Goal: Information Seeking & Learning: Understand process/instructions

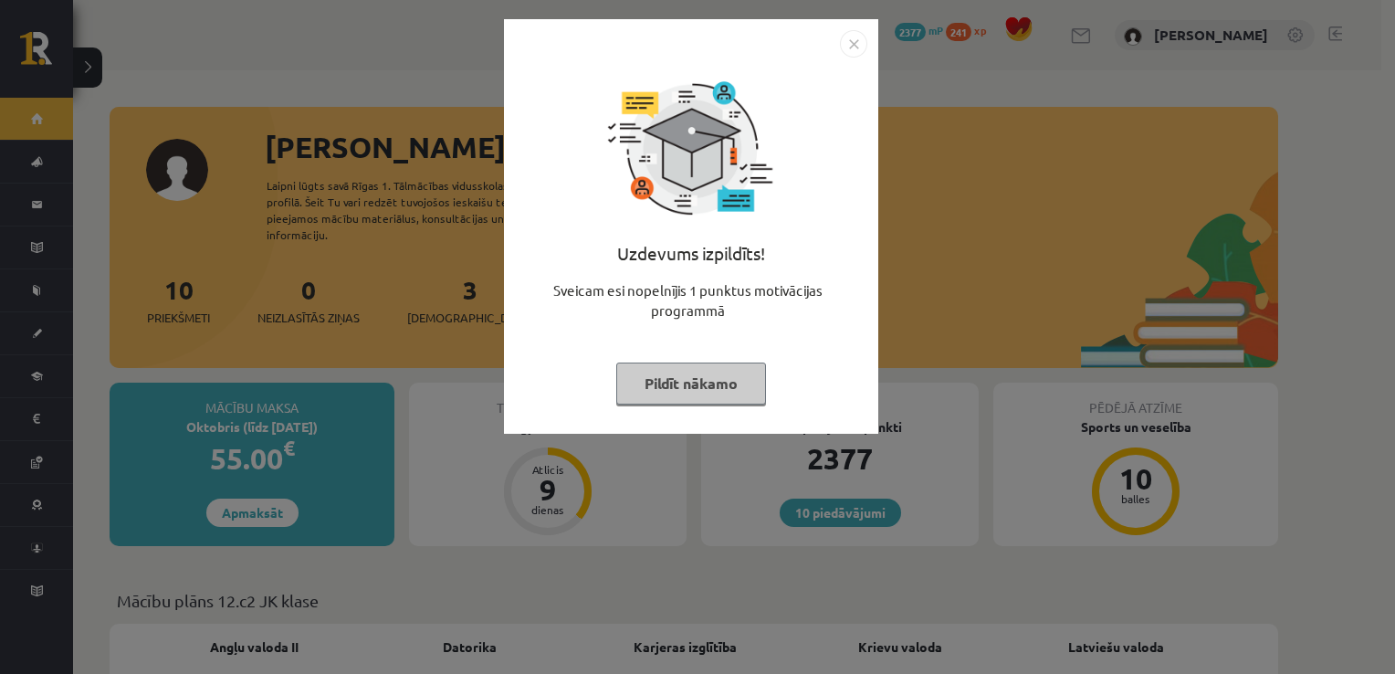
click at [855, 38] on img "Close" at bounding box center [853, 43] width 27 height 27
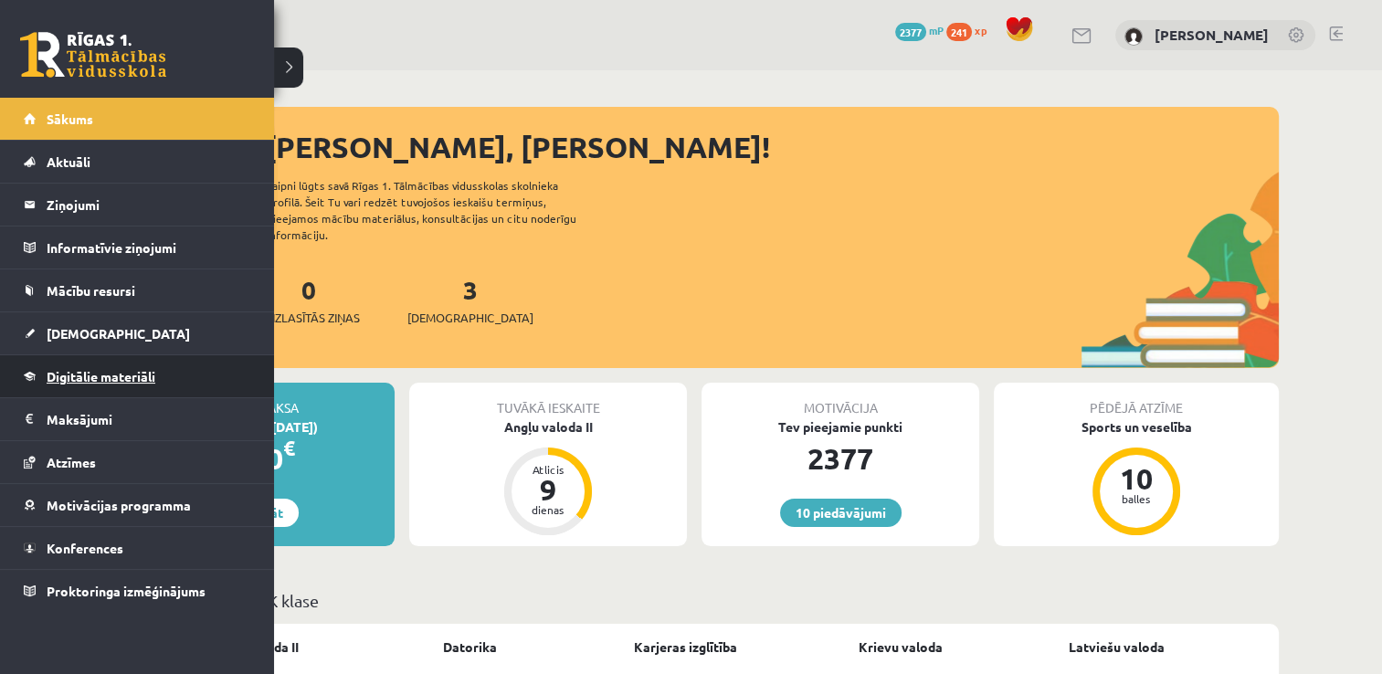
click at [88, 384] on link "Digitālie materiāli" at bounding box center [137, 376] width 227 height 42
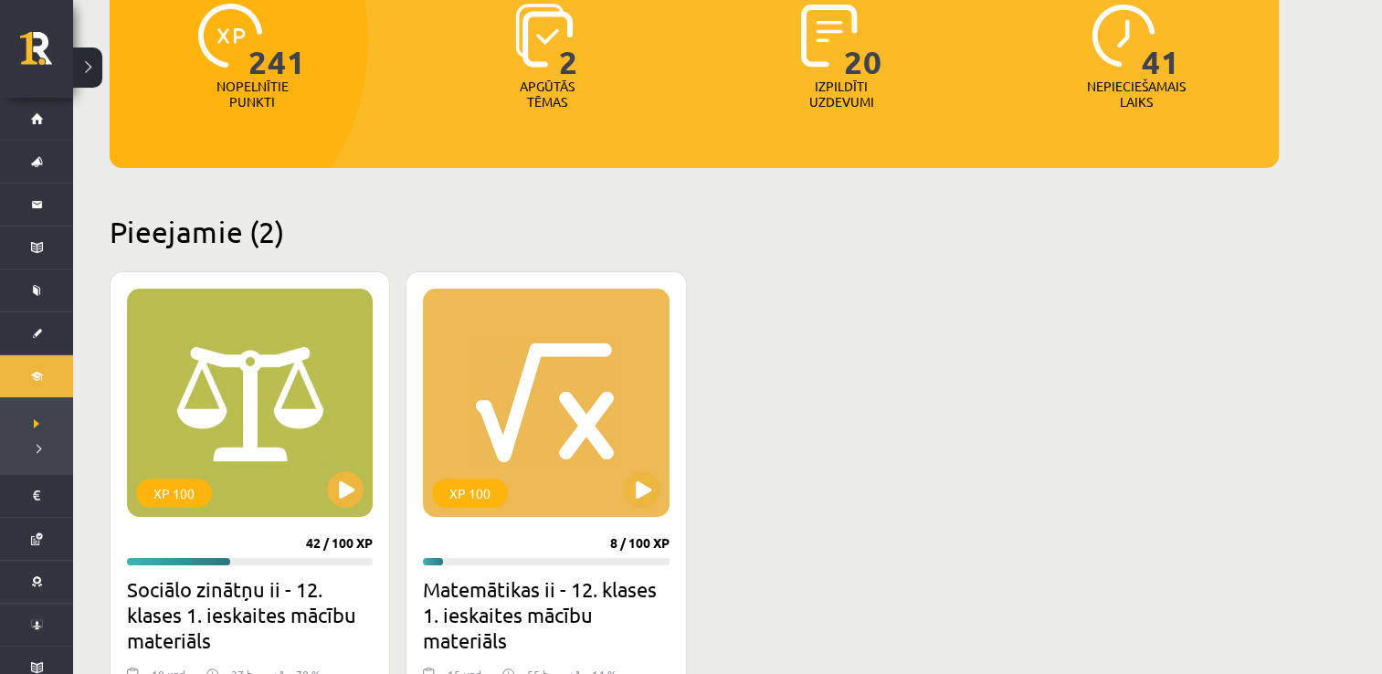
scroll to position [257, 0]
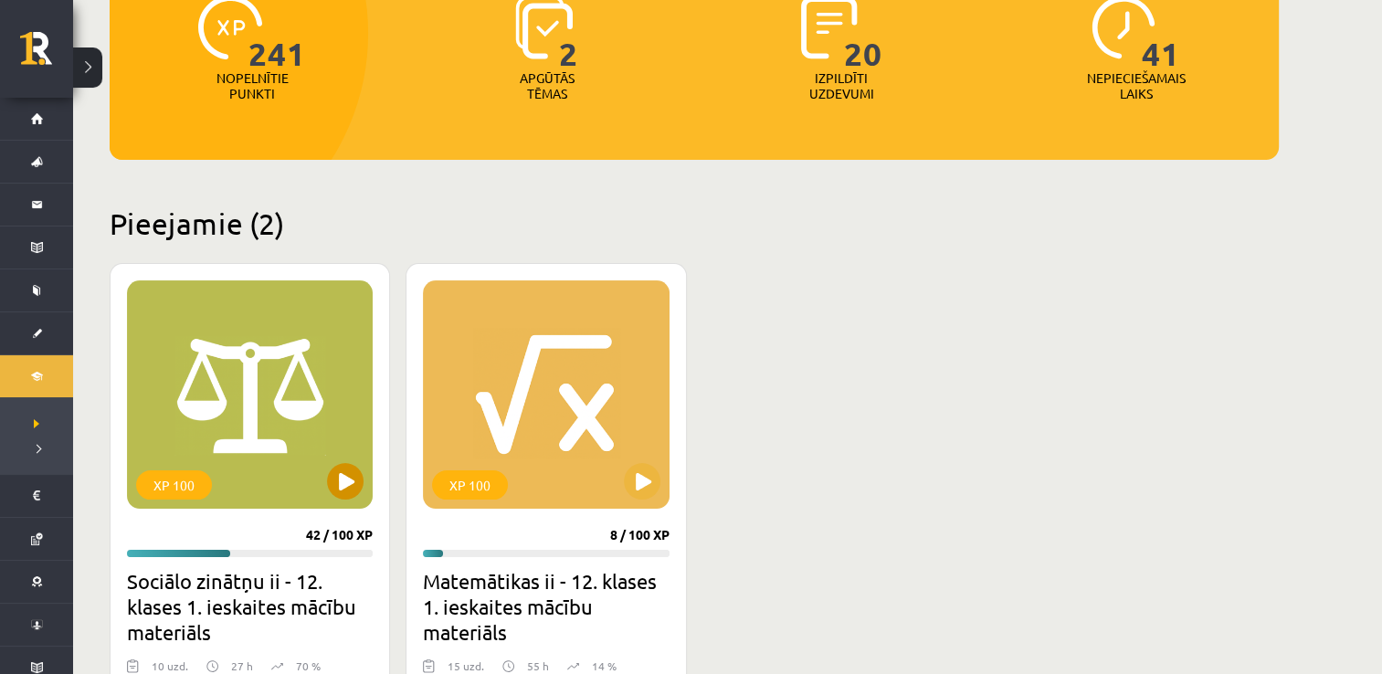
click at [315, 398] on div "XP 100" at bounding box center [250, 394] width 246 height 228
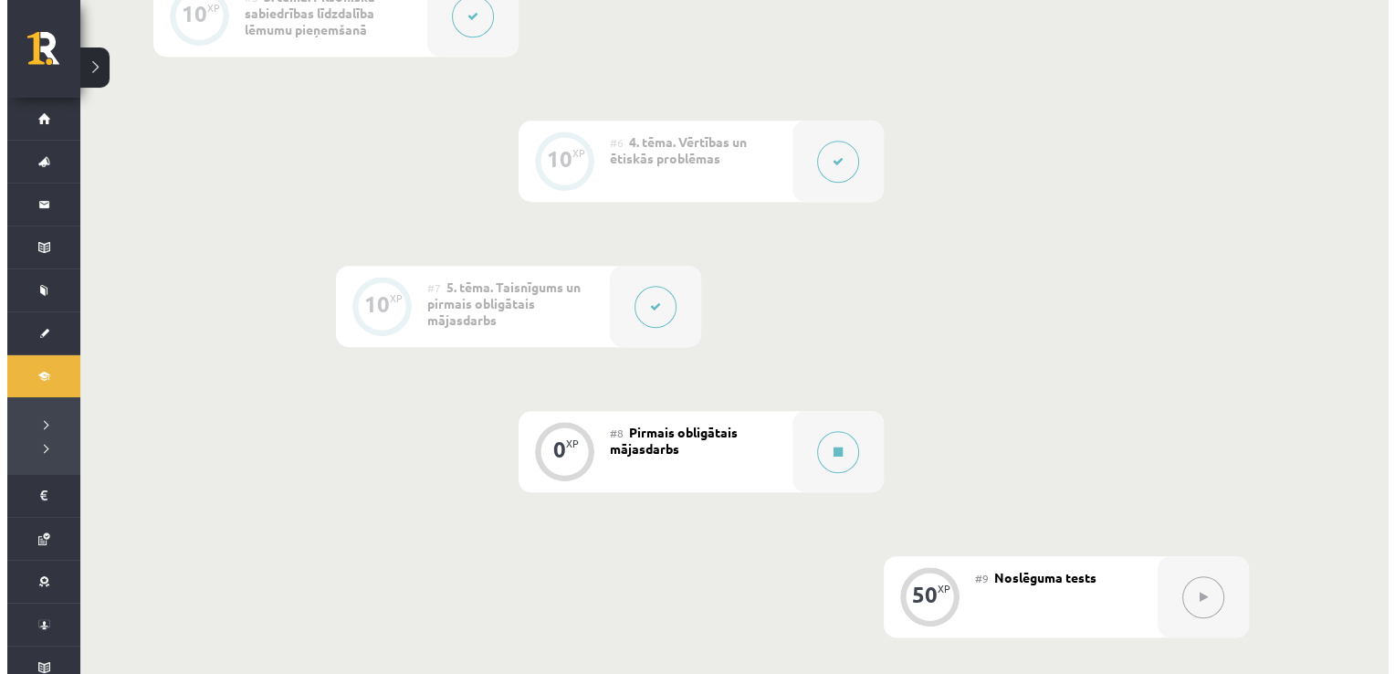
scroll to position [1149, 0]
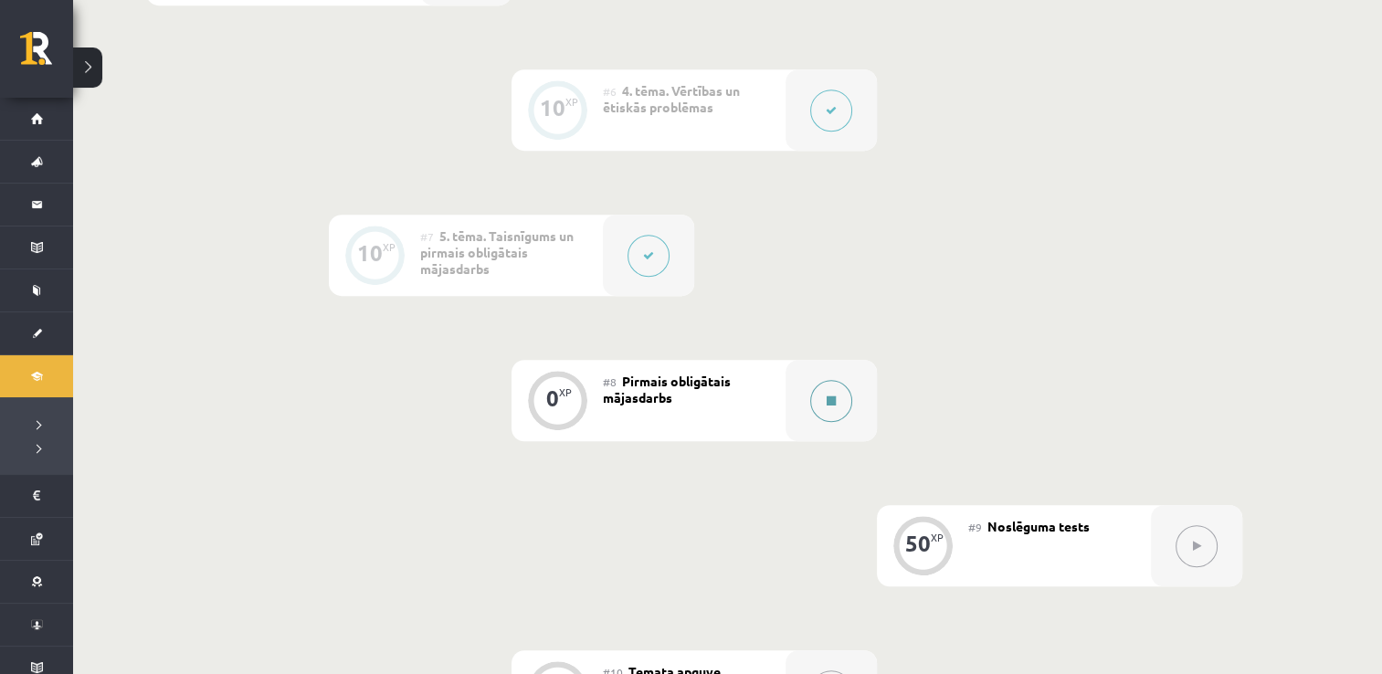
click at [854, 401] on div at bounding box center [830, 400] width 91 height 81
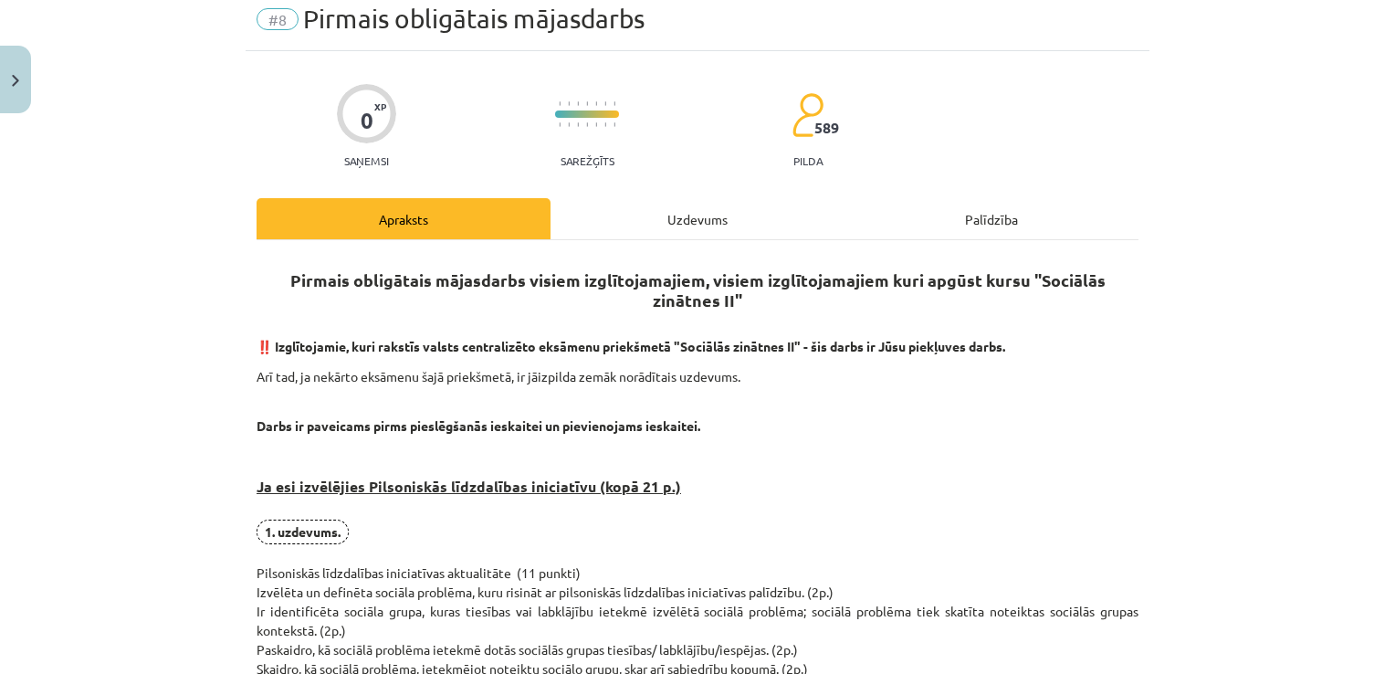
scroll to position [73, 0]
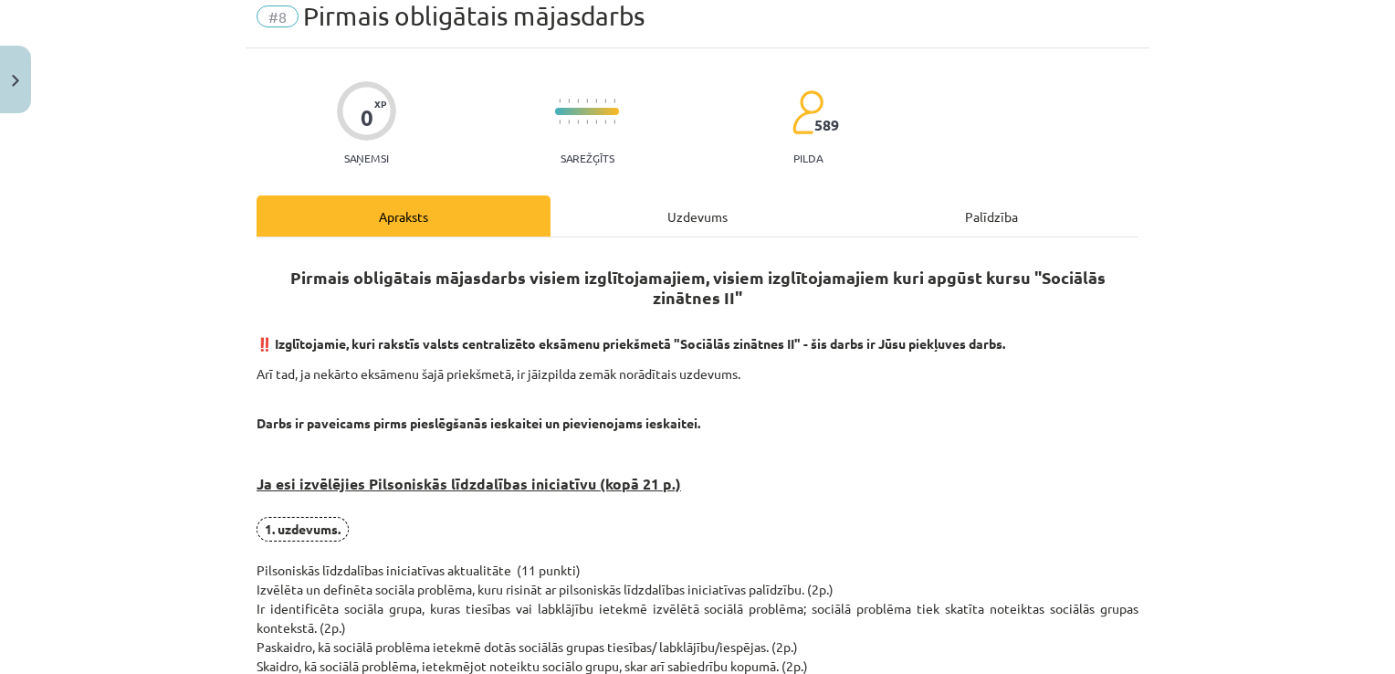
click at [1008, 216] on div "Palīdzība" at bounding box center [992, 215] width 294 height 41
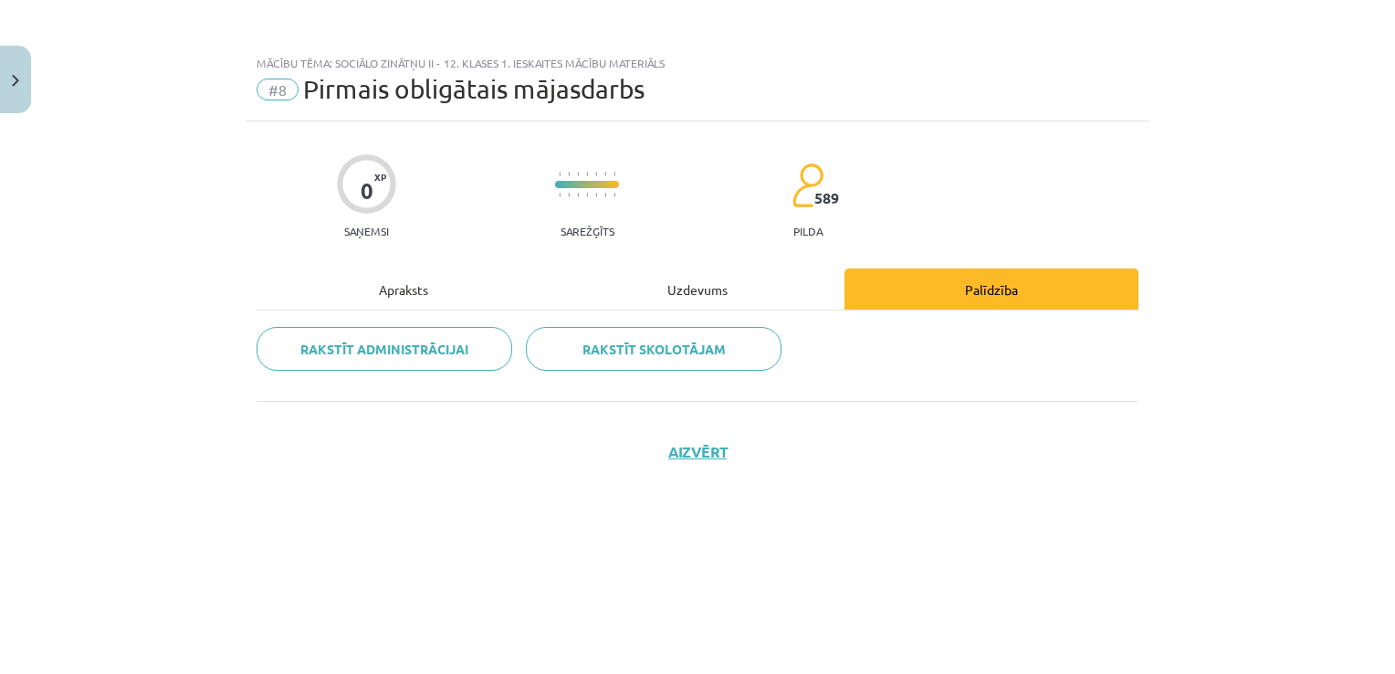
click at [429, 287] on div "Apraksts" at bounding box center [404, 288] width 294 height 41
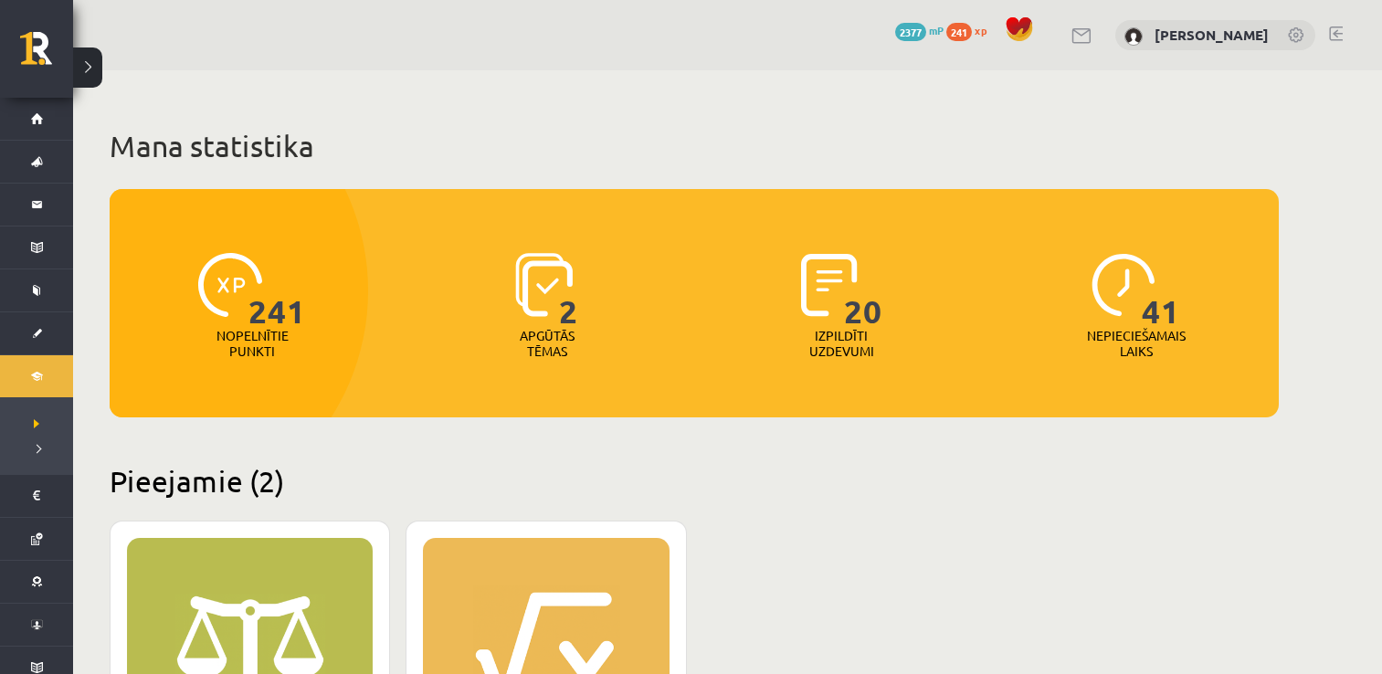
scroll to position [257, 0]
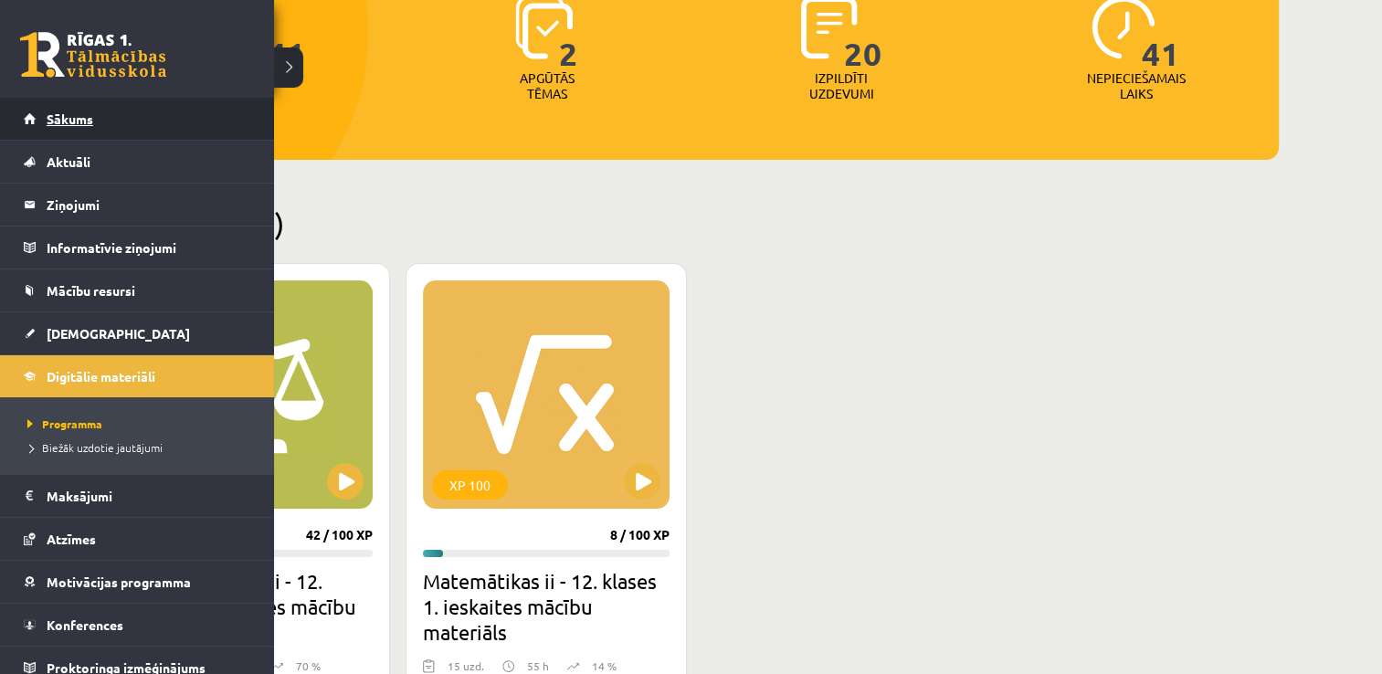
click at [40, 113] on link "Sākums" at bounding box center [137, 119] width 227 height 42
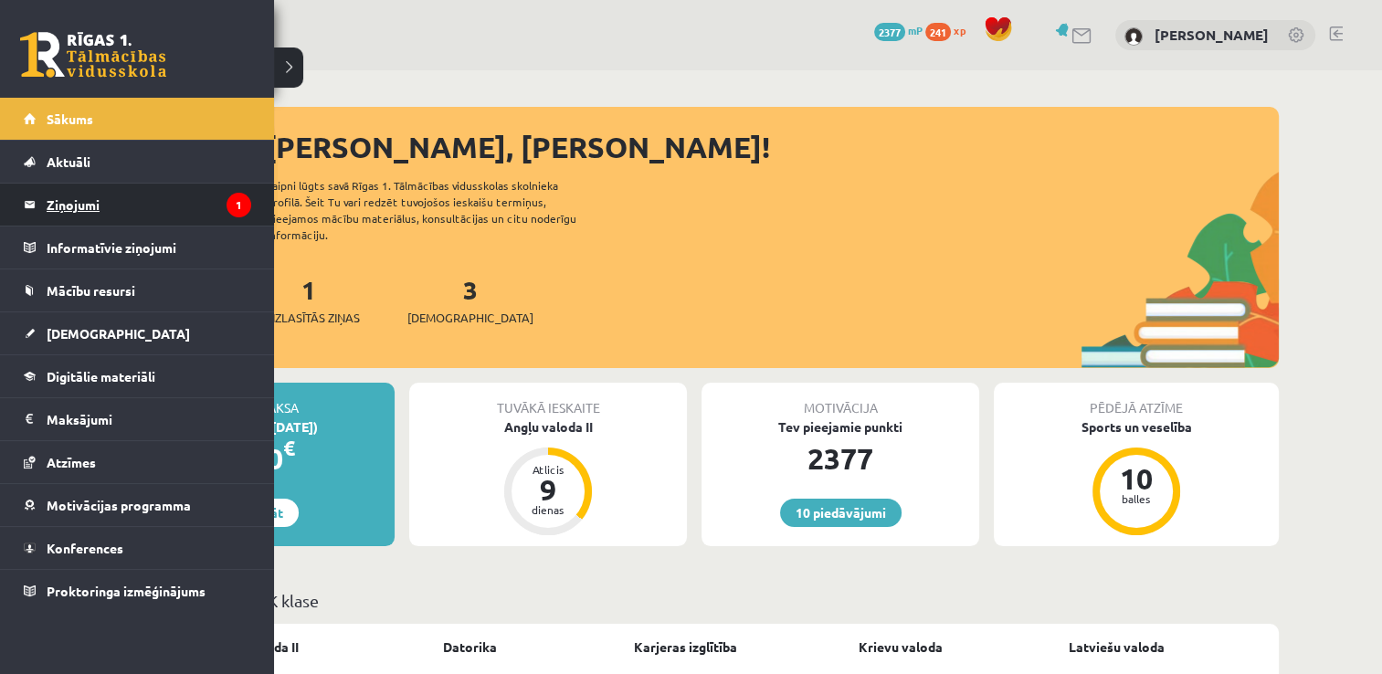
click at [58, 205] on legend "Ziņojumi 1" at bounding box center [149, 205] width 205 height 42
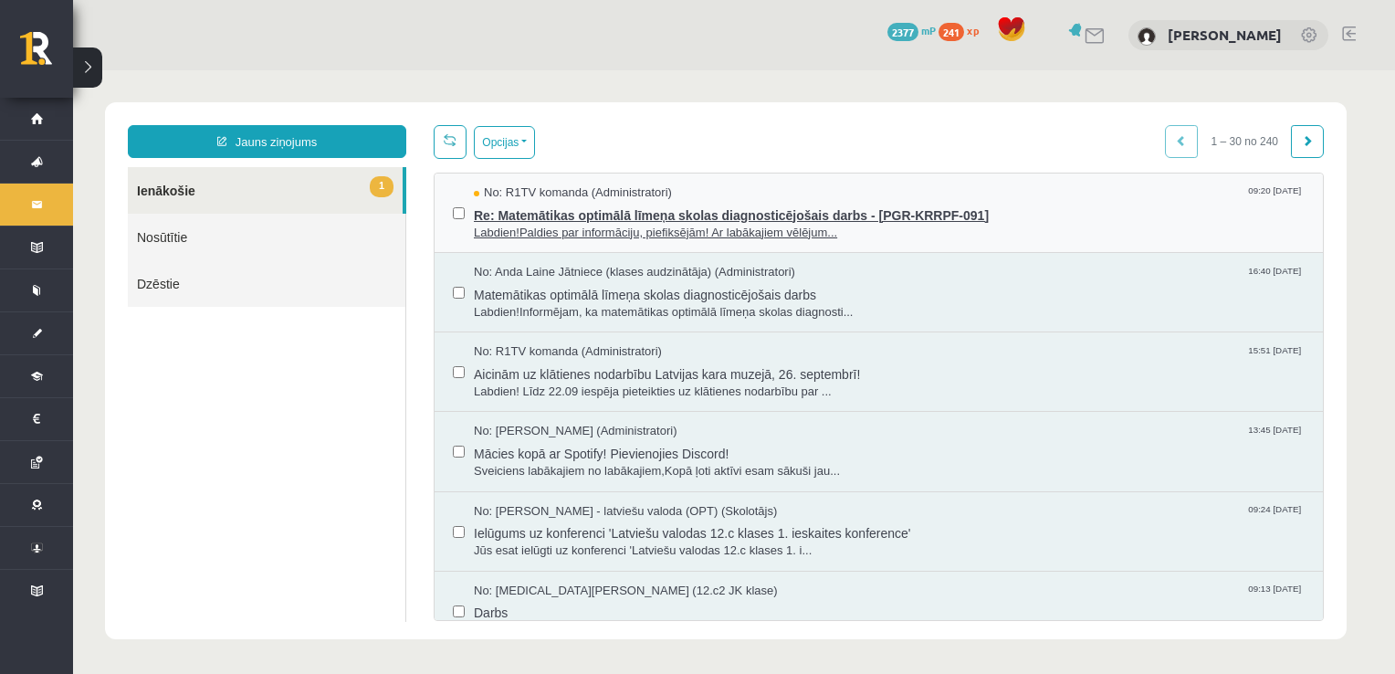
click at [528, 209] on span "Re: Matemātikas optimālā līmeņa skolas diagnosticējošais darbs - [PGR-KRRPF-091]" at bounding box center [889, 213] width 831 height 23
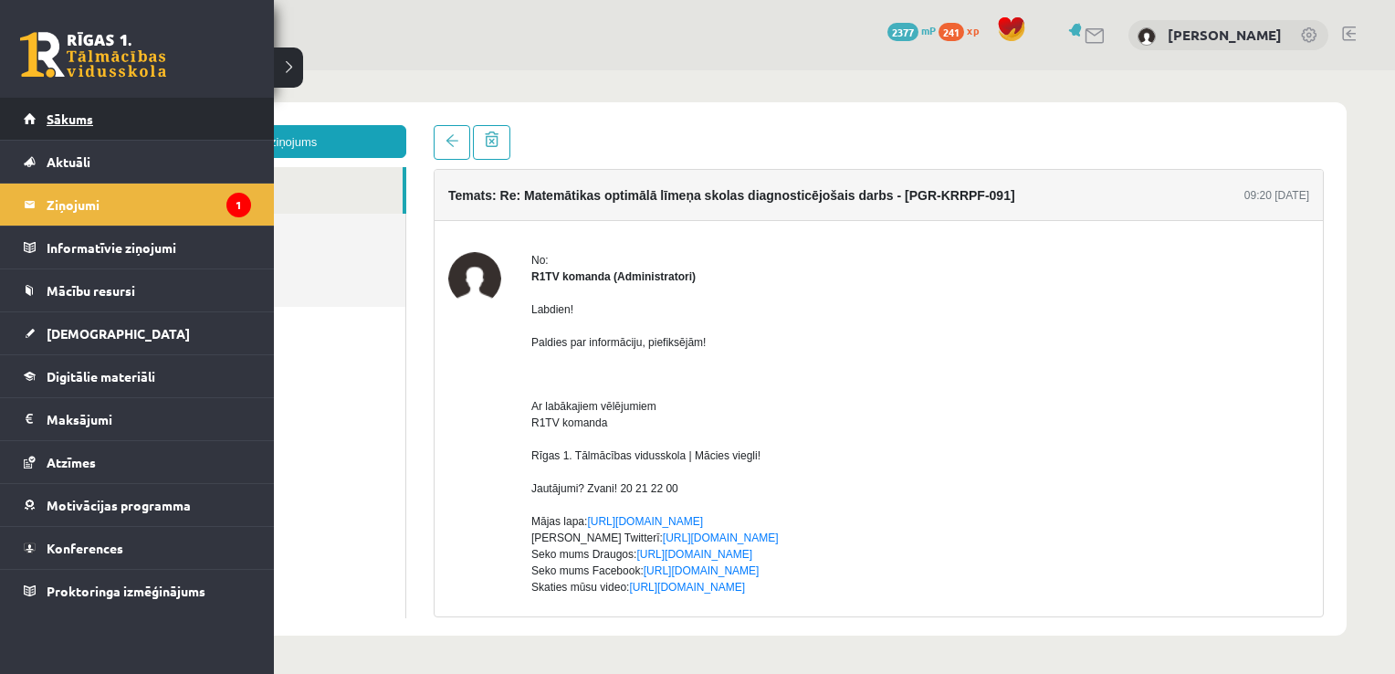
click at [55, 111] on span "Sākums" at bounding box center [70, 118] width 47 height 16
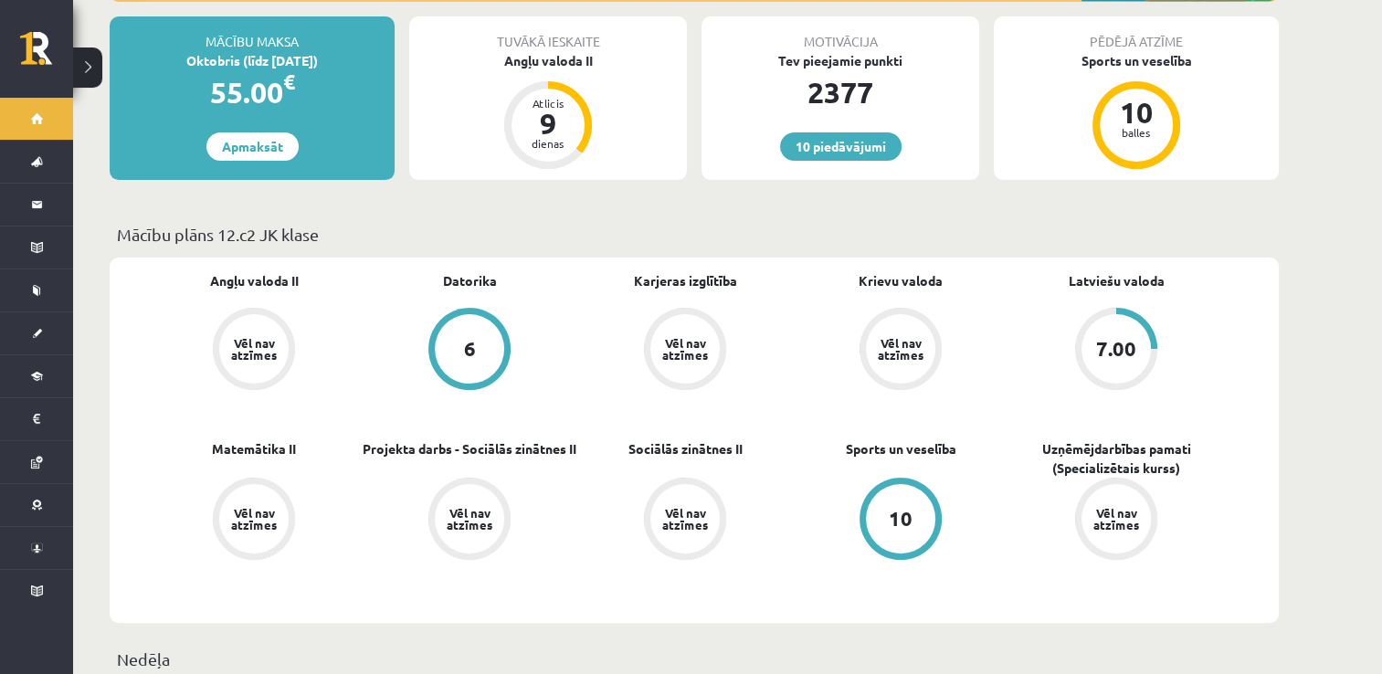
scroll to position [457, 0]
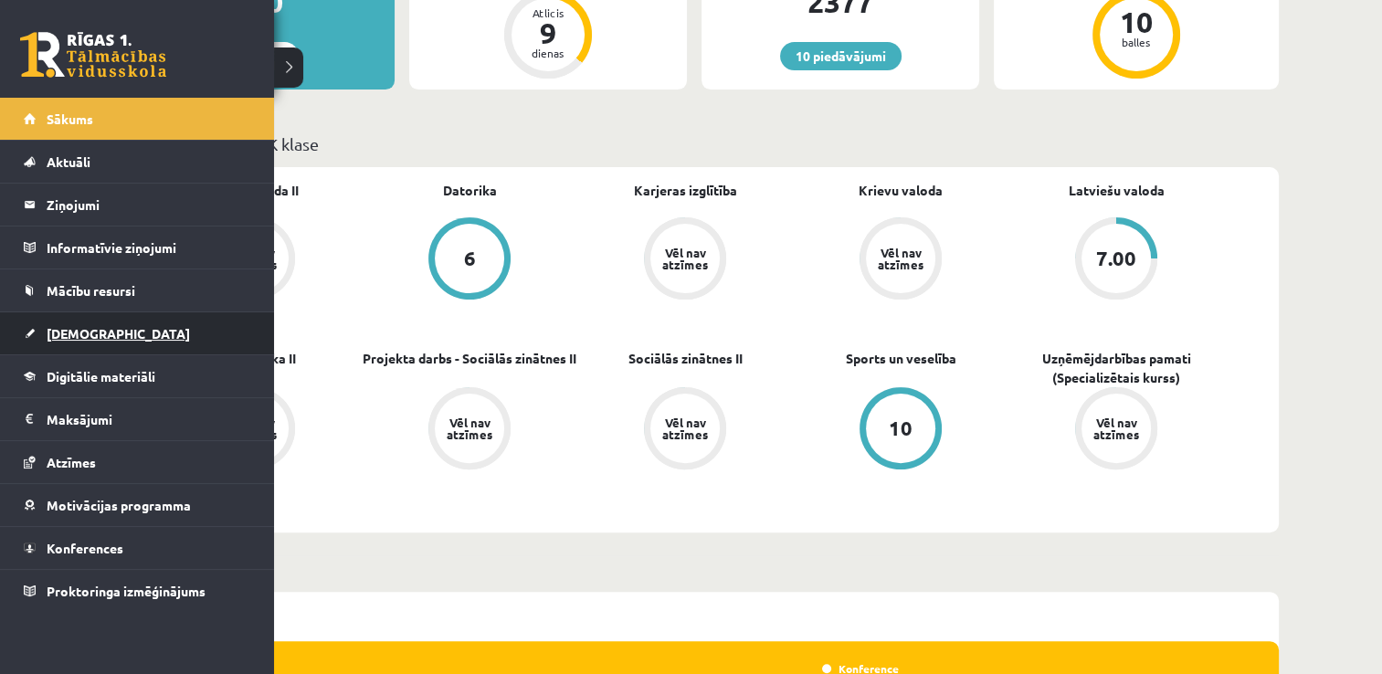
click at [93, 339] on link "[DEMOGRAPHIC_DATA]" at bounding box center [137, 333] width 227 height 42
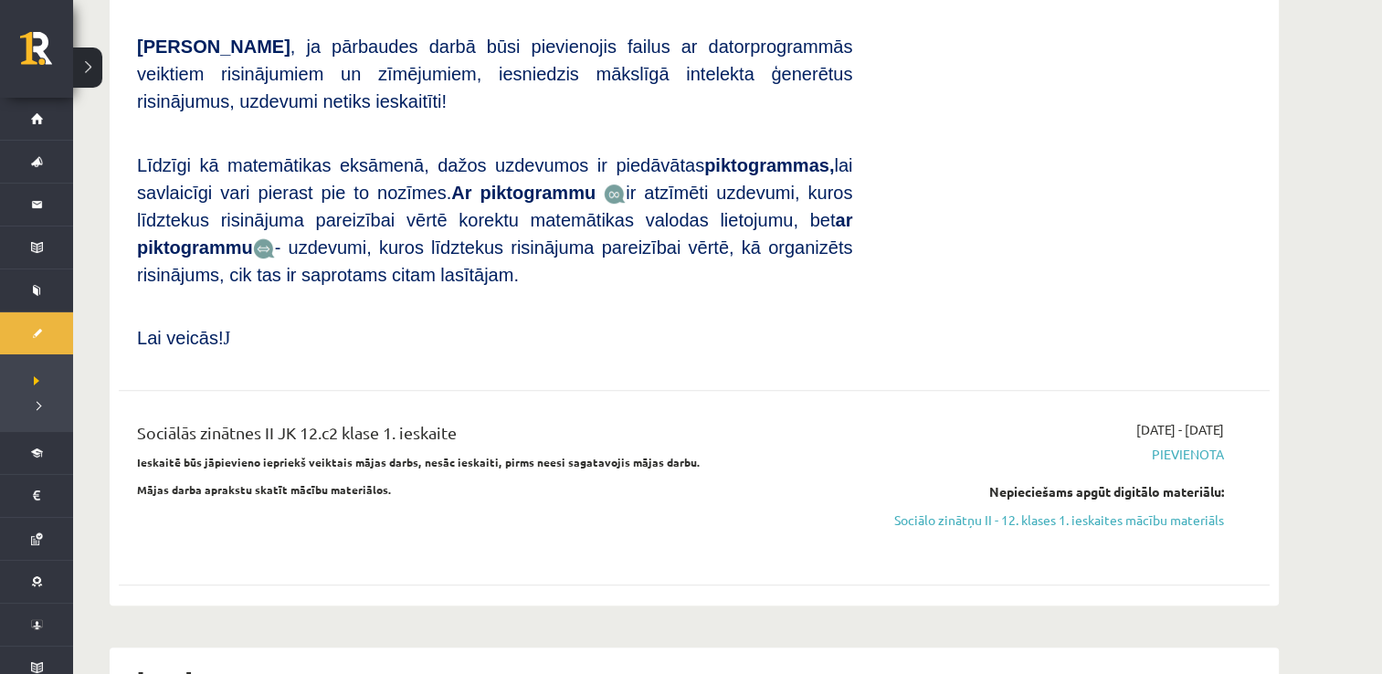
scroll to position [1004, 0]
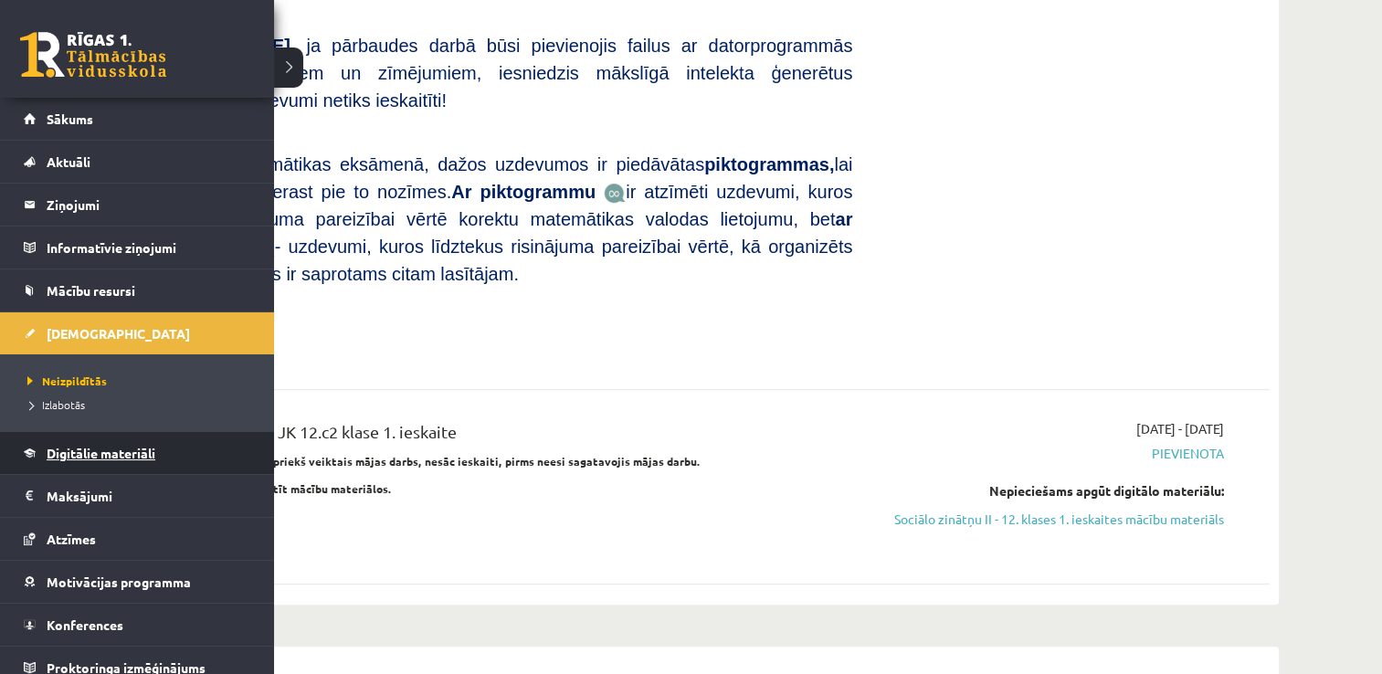
click at [94, 455] on span "Digitālie materiāli" at bounding box center [101, 453] width 109 height 16
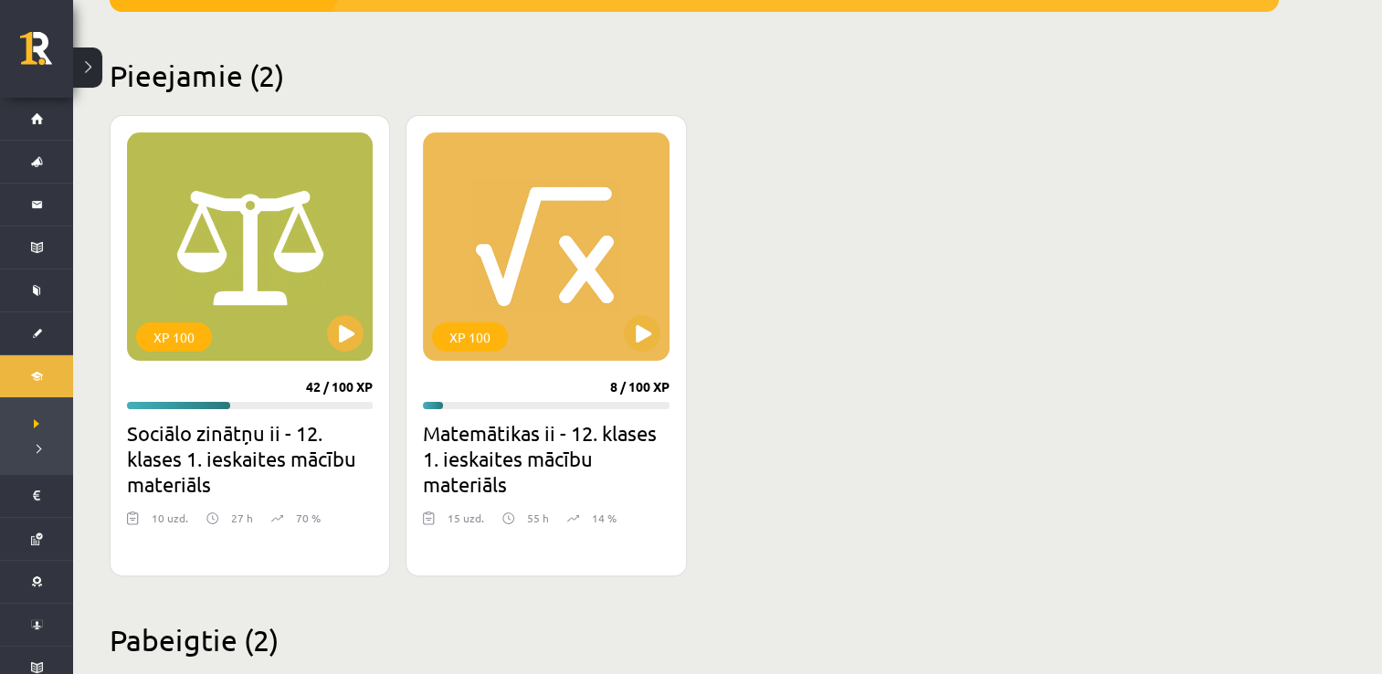
scroll to position [274, 0]
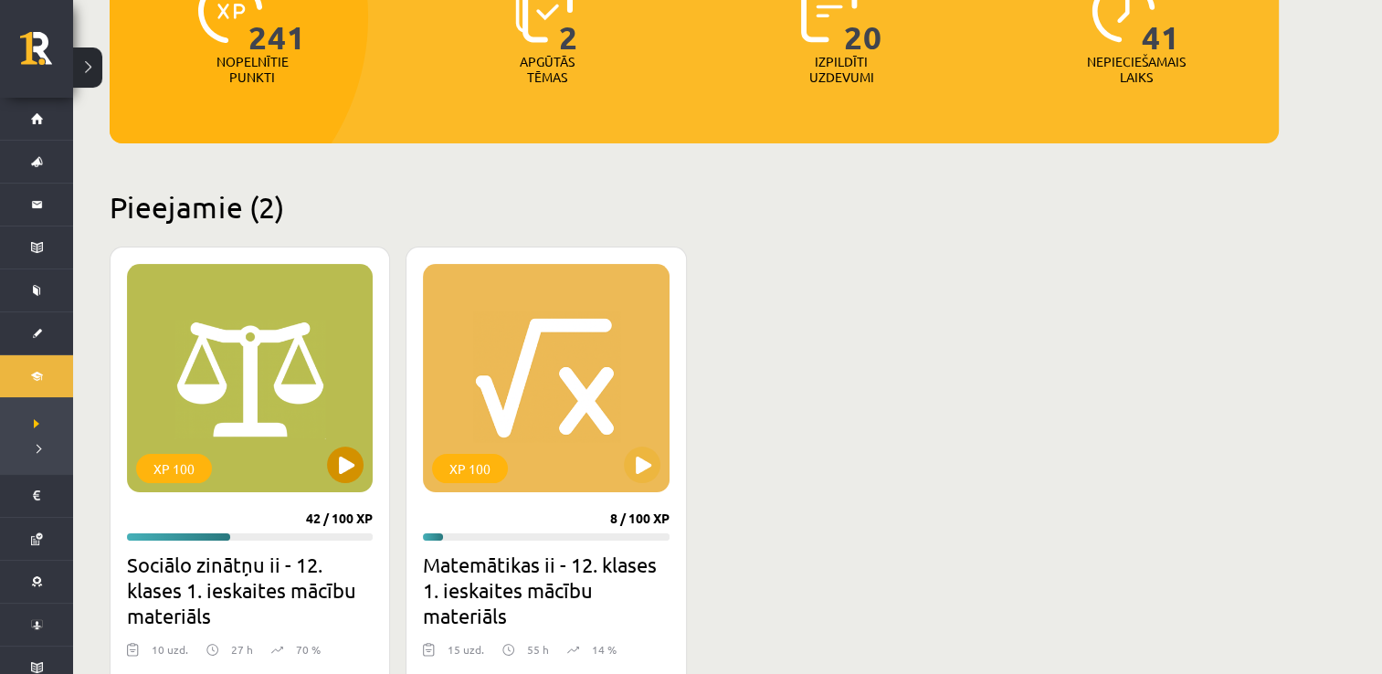
click at [282, 331] on div "XP 100" at bounding box center [250, 378] width 246 height 228
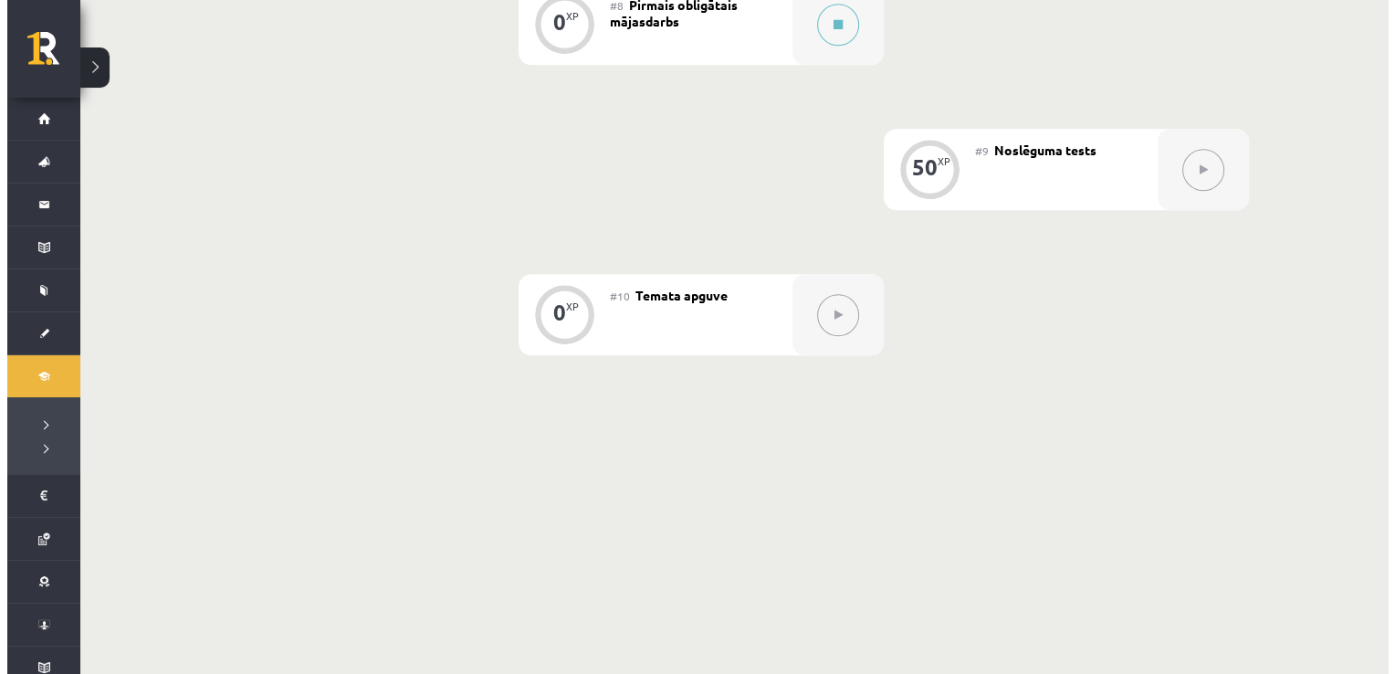
scroll to position [1342, 0]
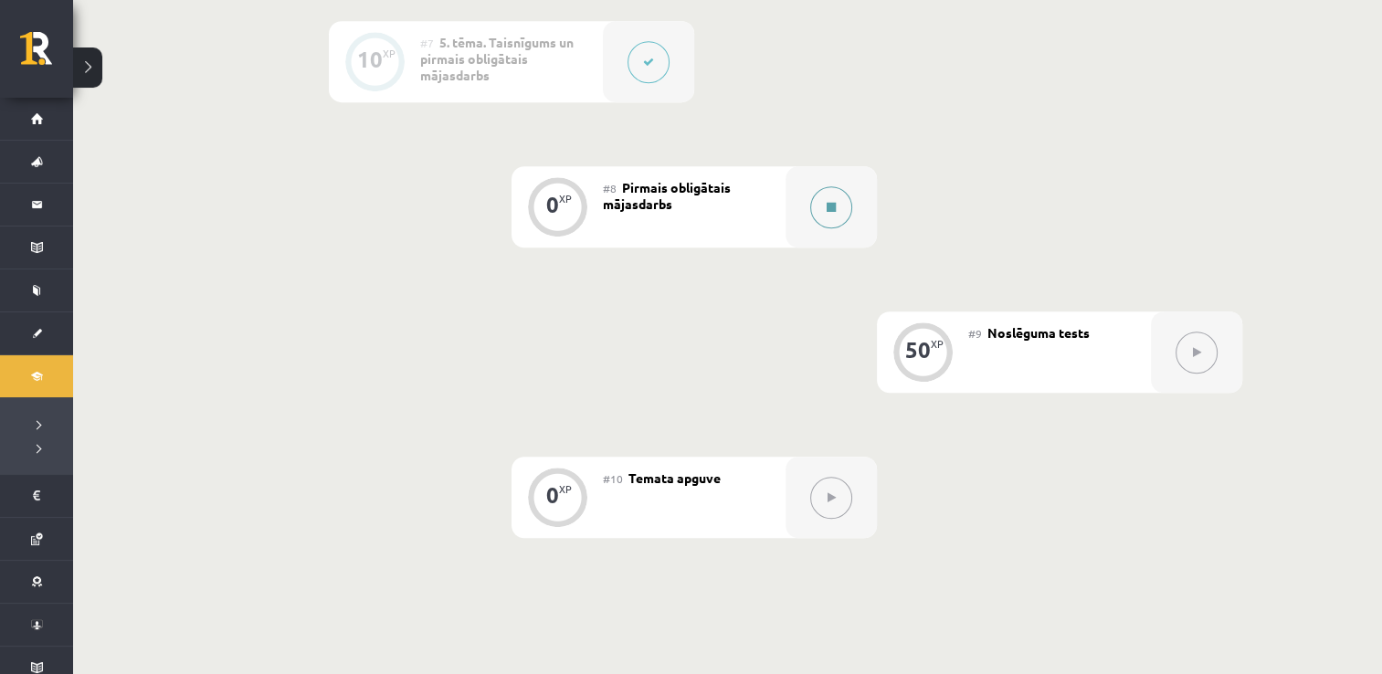
click at [834, 216] on button at bounding box center [831, 207] width 42 height 42
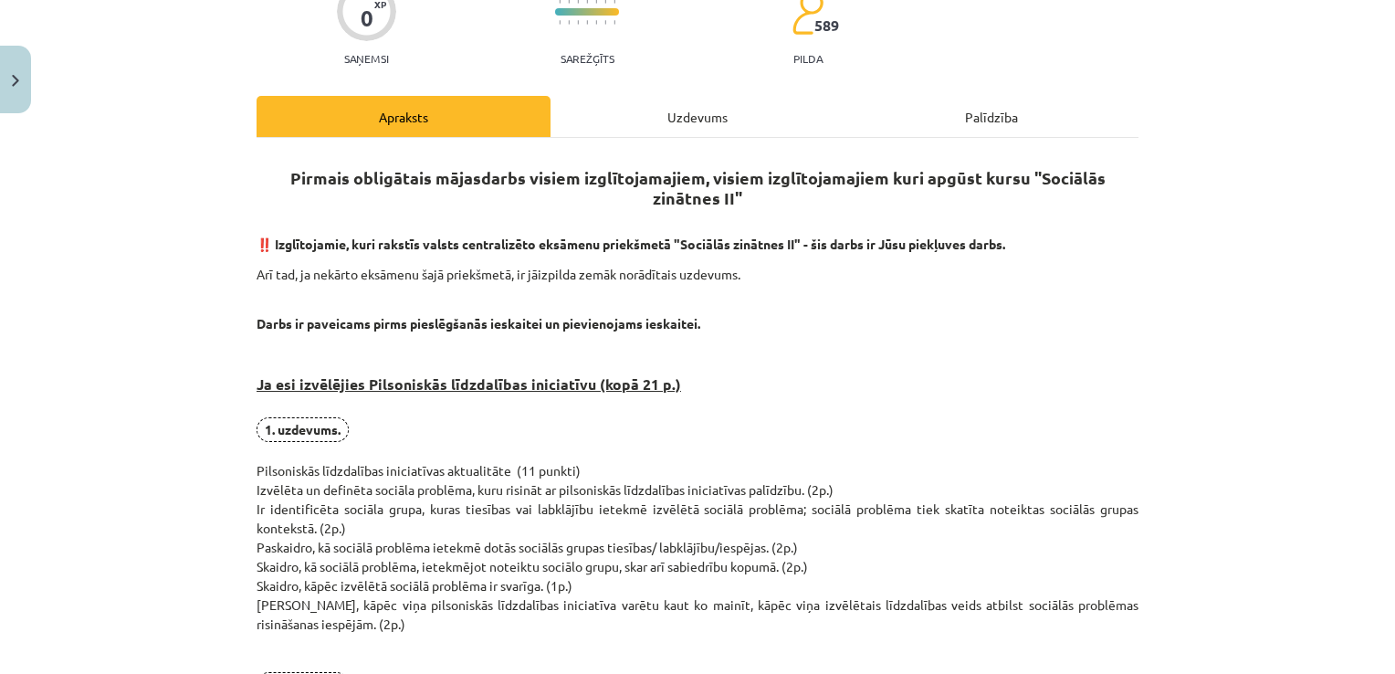
scroll to position [0, 0]
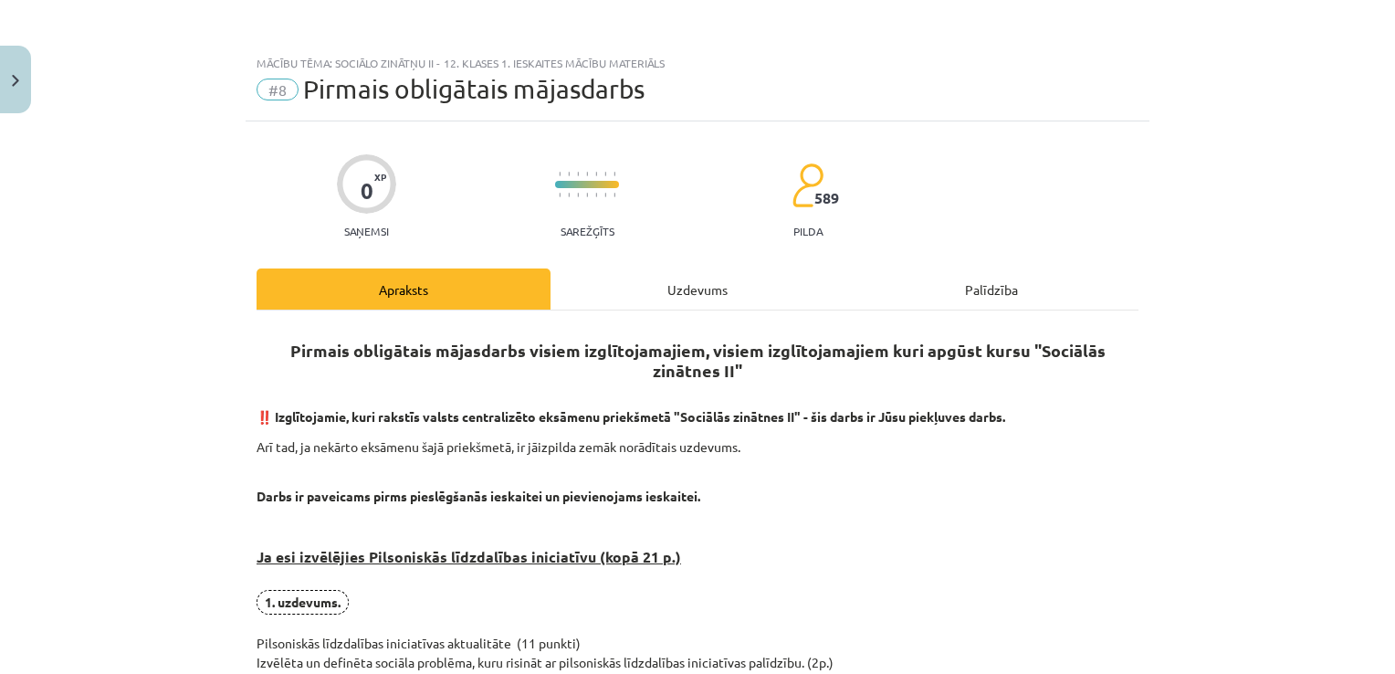
click at [941, 284] on div "Palīdzība" at bounding box center [992, 288] width 294 height 41
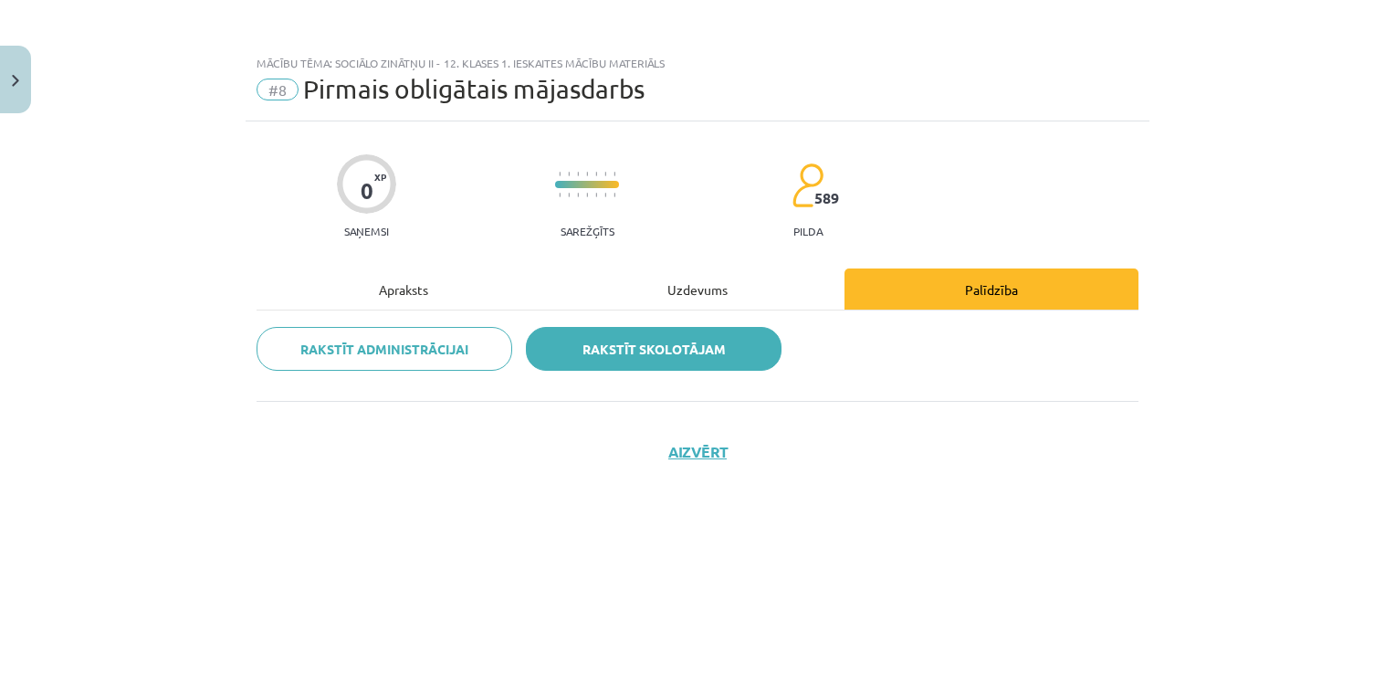
click at [661, 340] on link "Rakstīt skolotājam" at bounding box center [654, 349] width 256 height 44
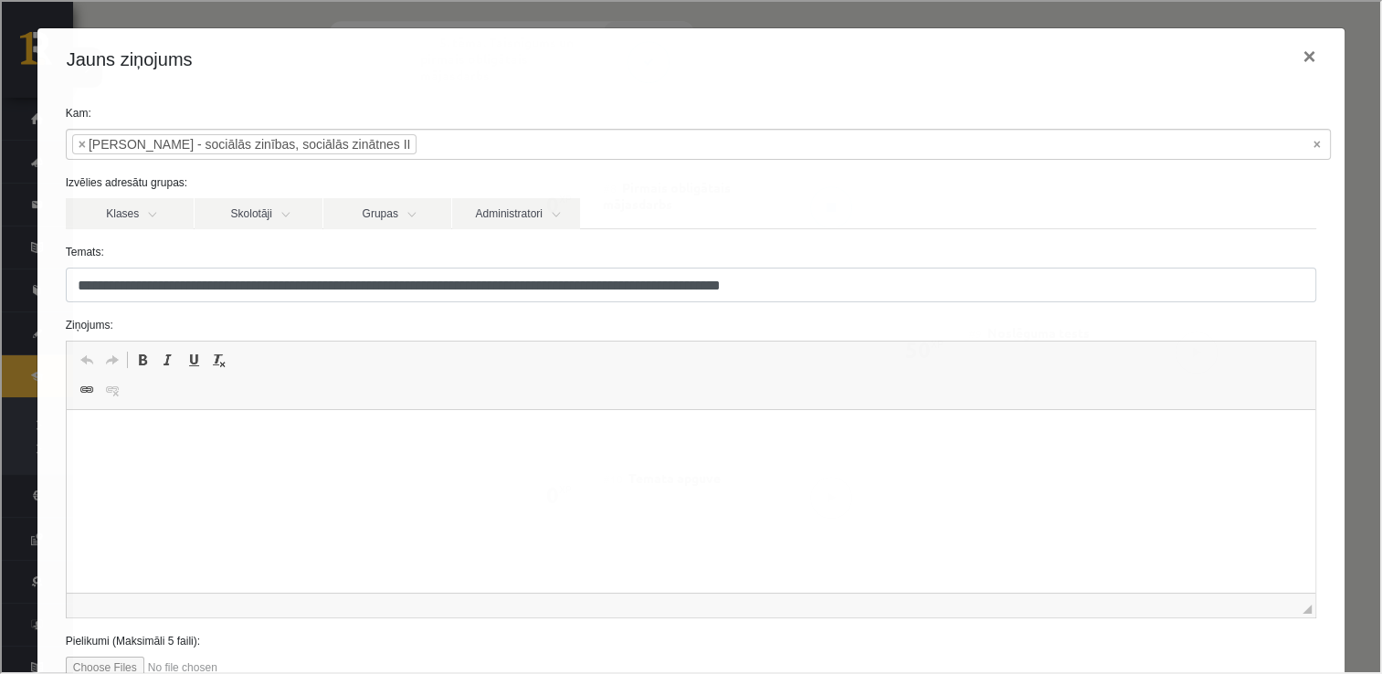
click at [166, 466] on html at bounding box center [690, 438] width 1249 height 56
click at [106, 215] on link "Klases" at bounding box center [128, 211] width 128 height 31
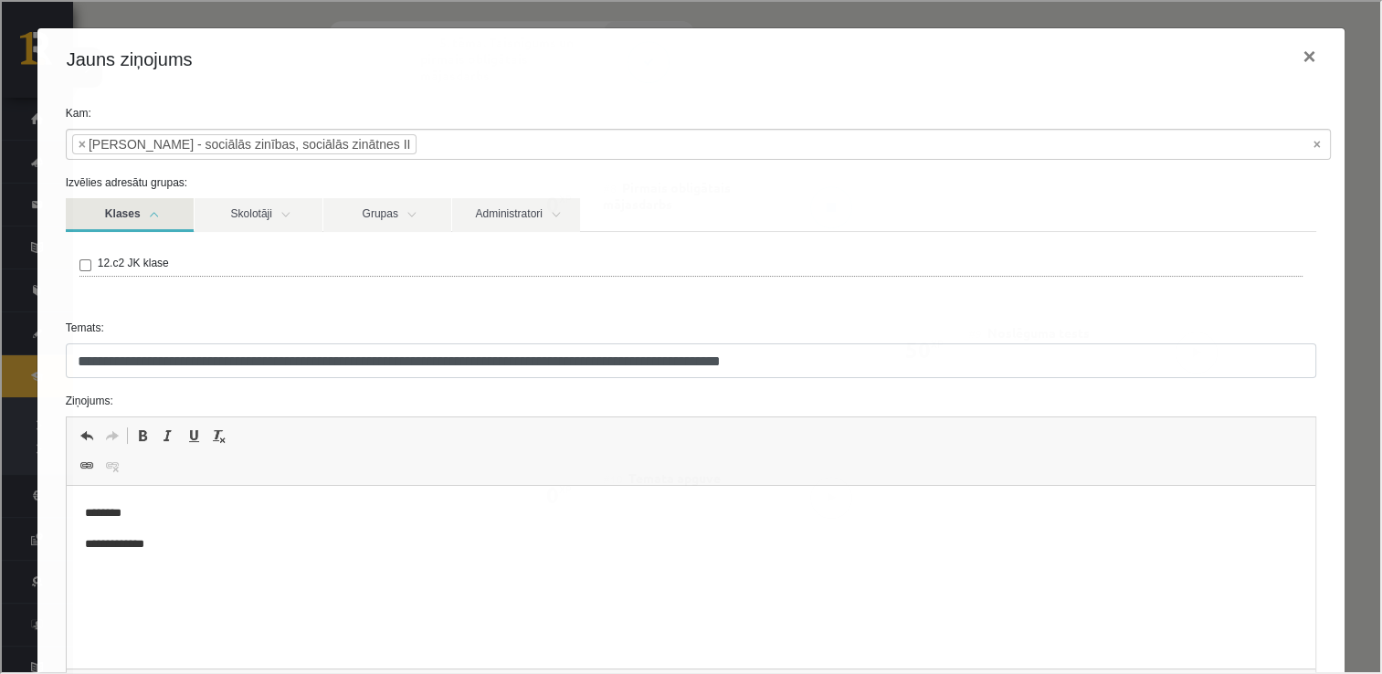
click at [149, 196] on link "Klases" at bounding box center [128, 213] width 128 height 34
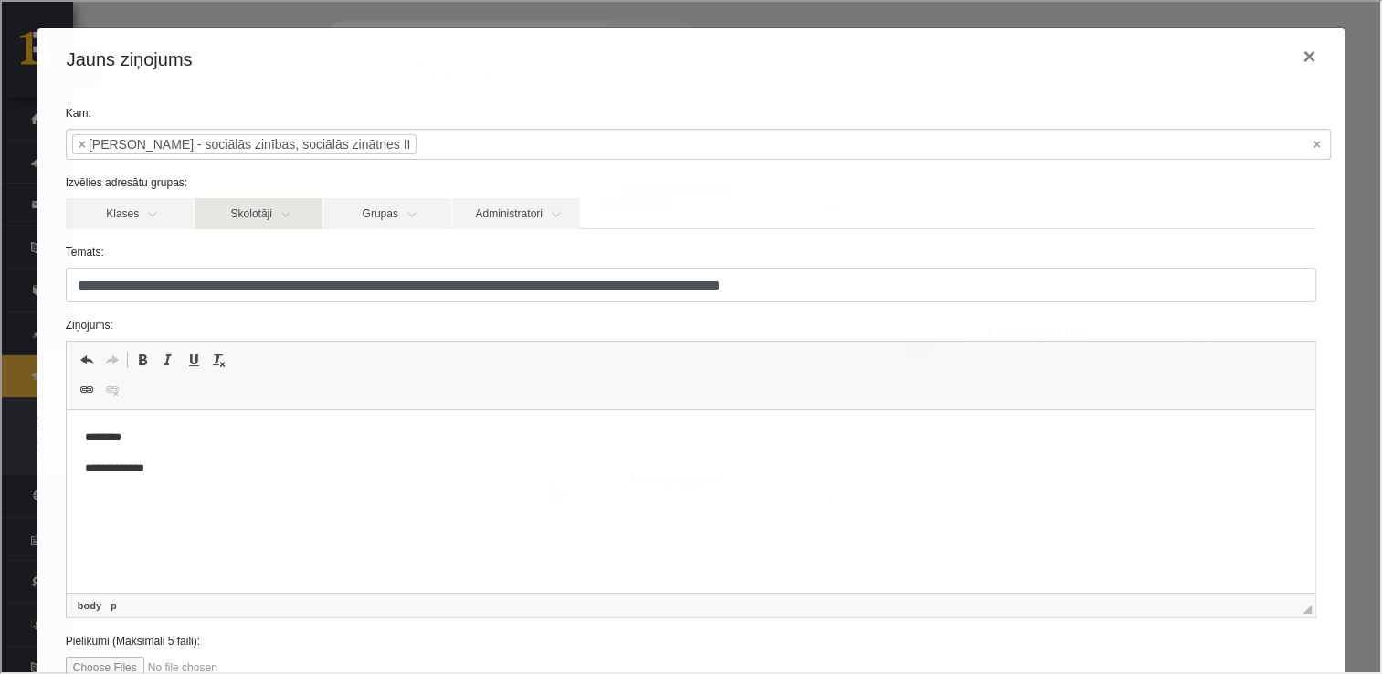
click at [223, 197] on link "Skolotāji" at bounding box center [257, 211] width 128 height 31
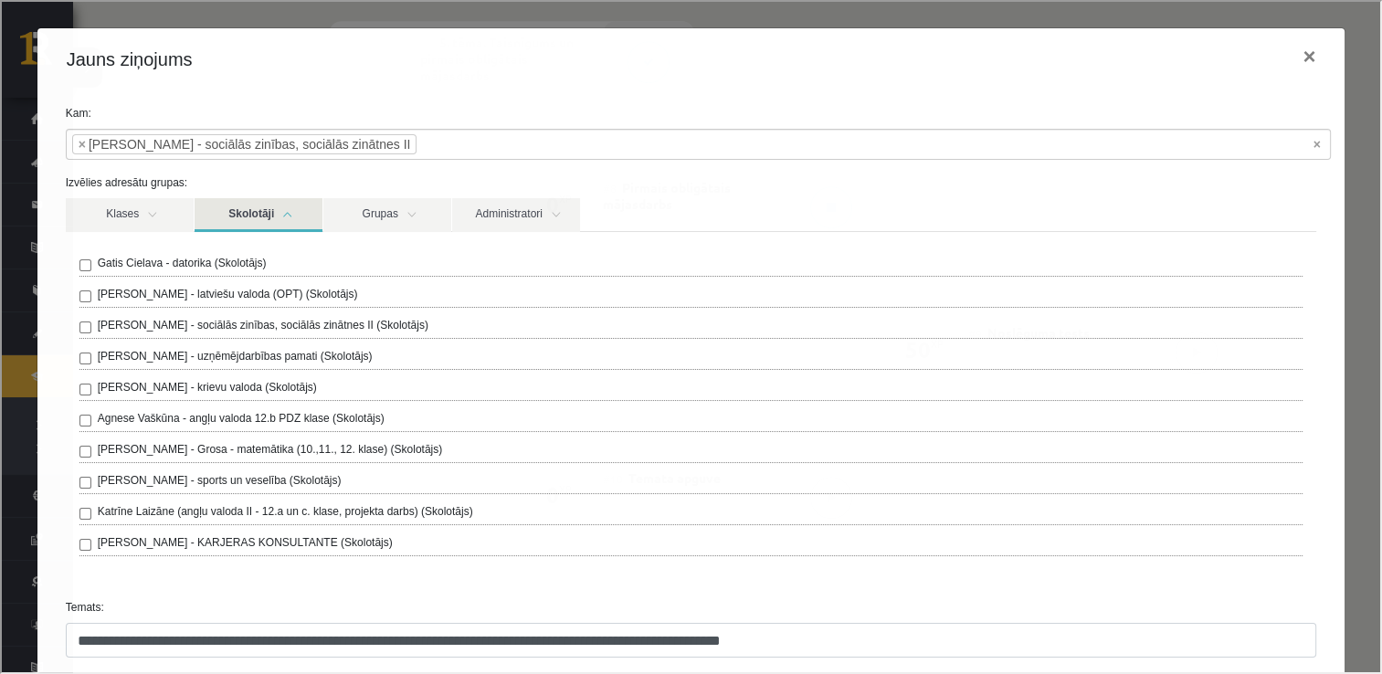
click at [269, 205] on link "Skolotāji" at bounding box center [257, 213] width 128 height 34
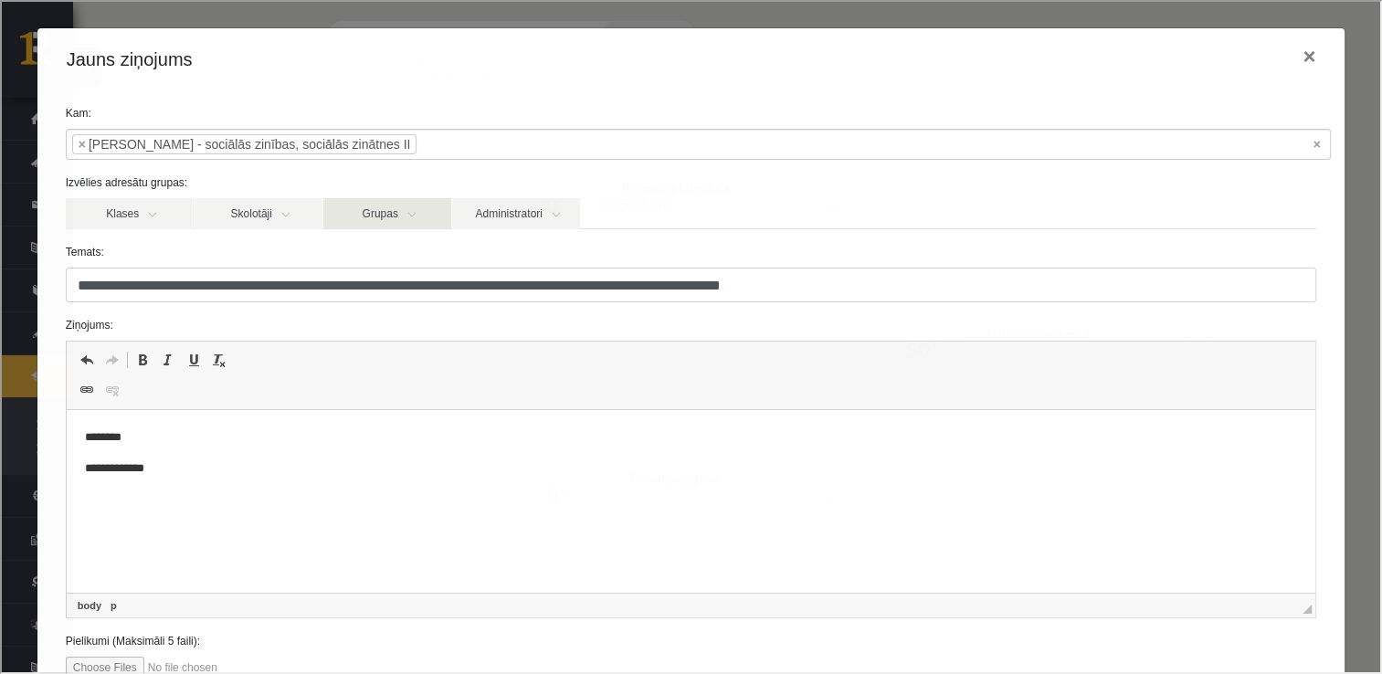
click at [392, 207] on link "Grupas" at bounding box center [385, 211] width 128 height 31
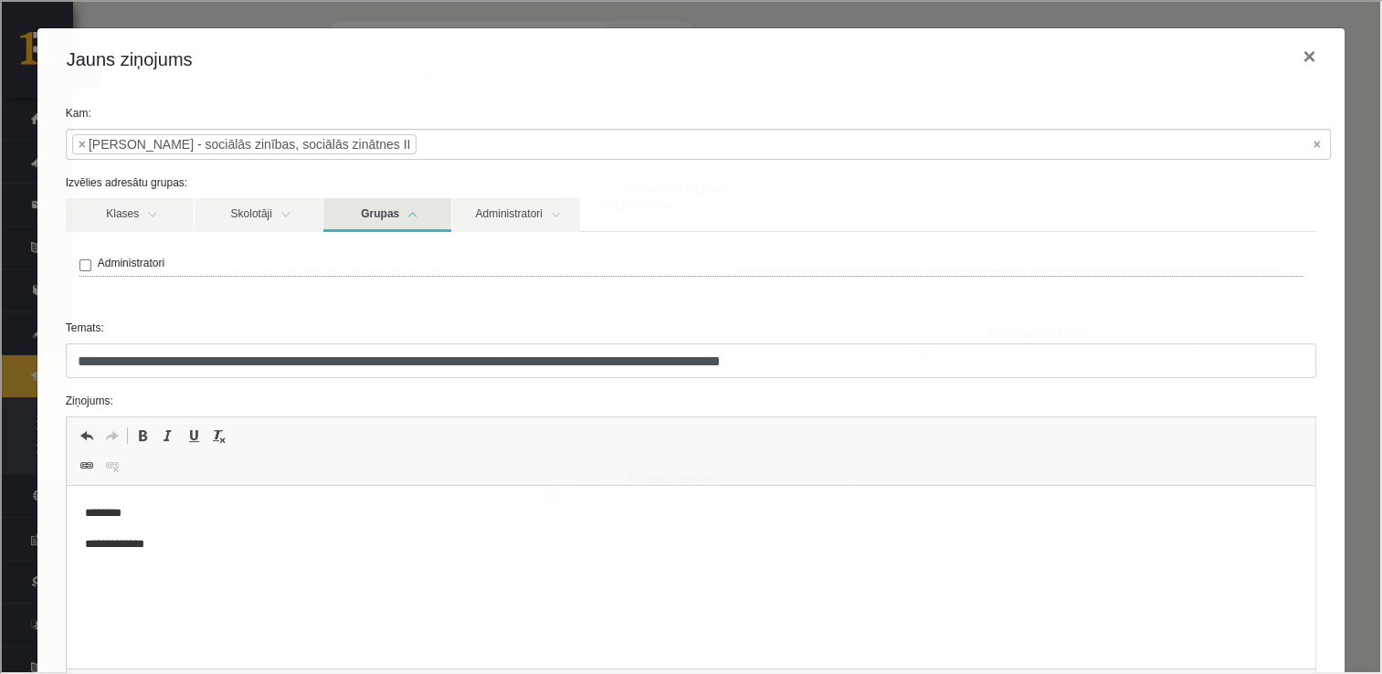
click at [414, 205] on link "Grupas" at bounding box center [385, 213] width 128 height 34
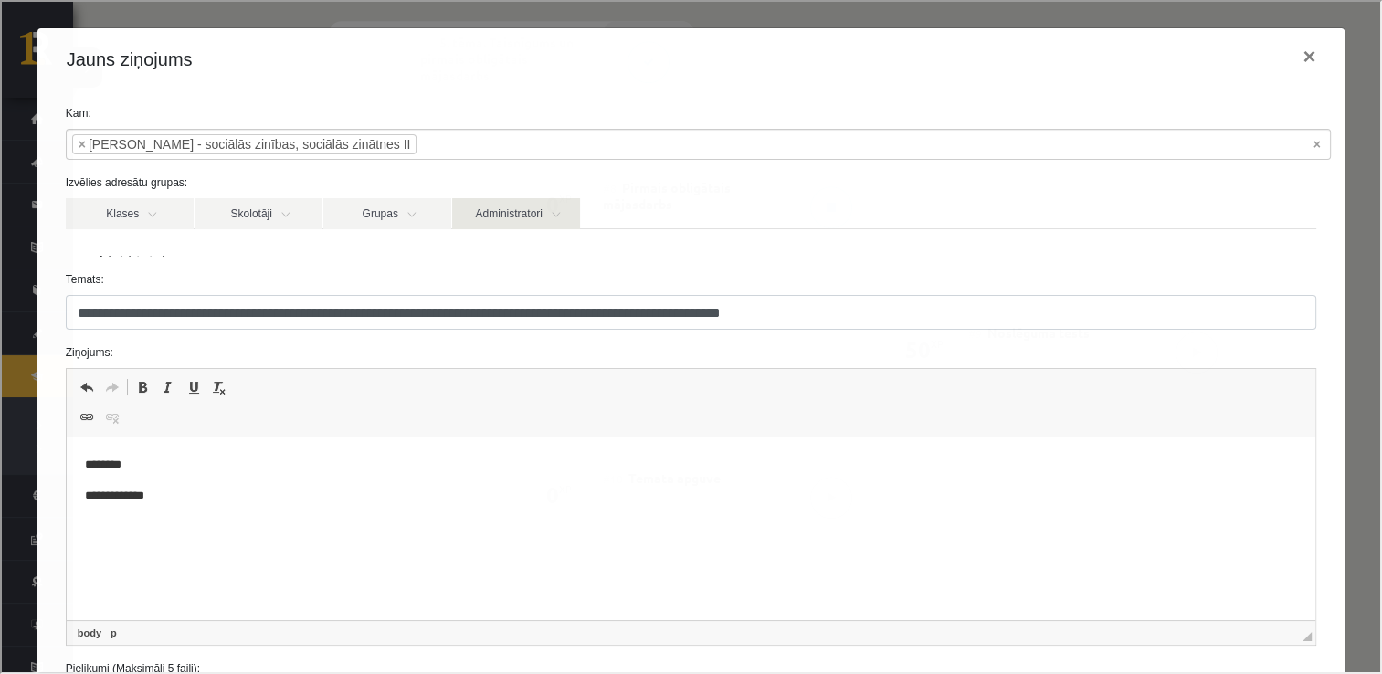
click at [519, 209] on link "Administratori" at bounding box center [514, 211] width 128 height 31
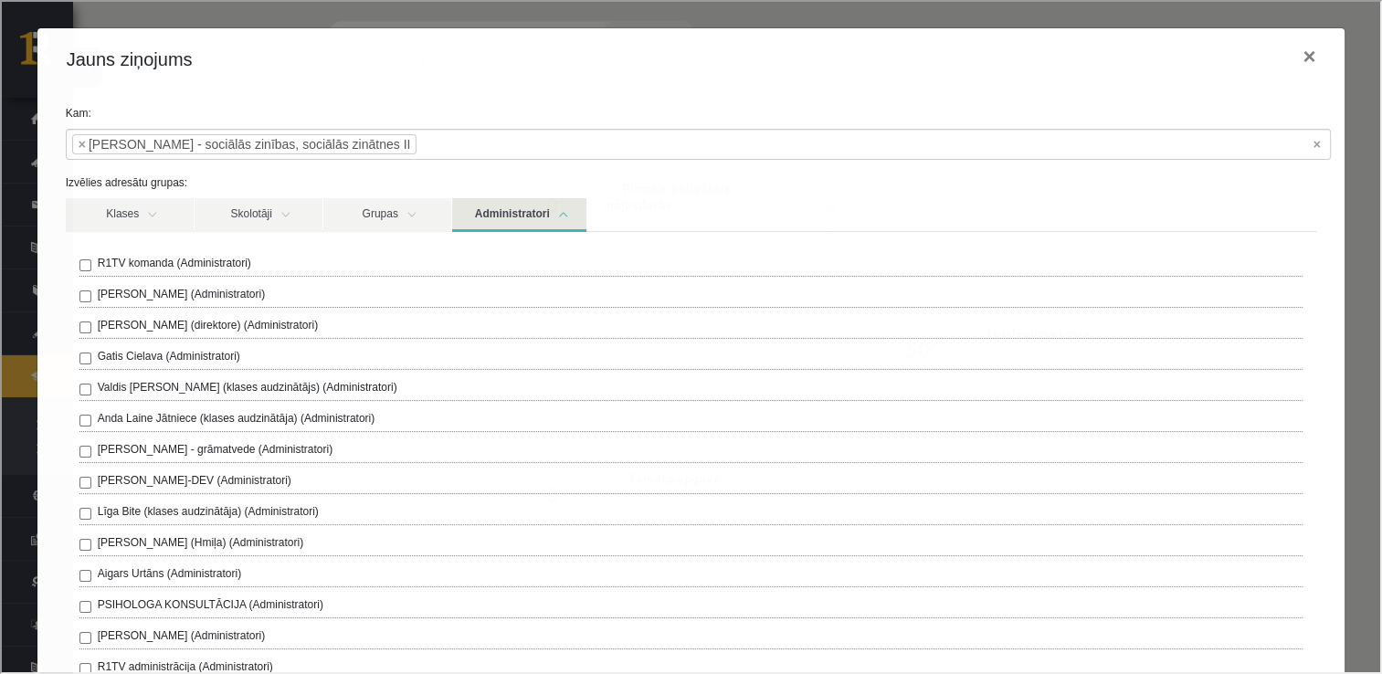
click at [520, 209] on link "Administratori" at bounding box center [517, 213] width 134 height 34
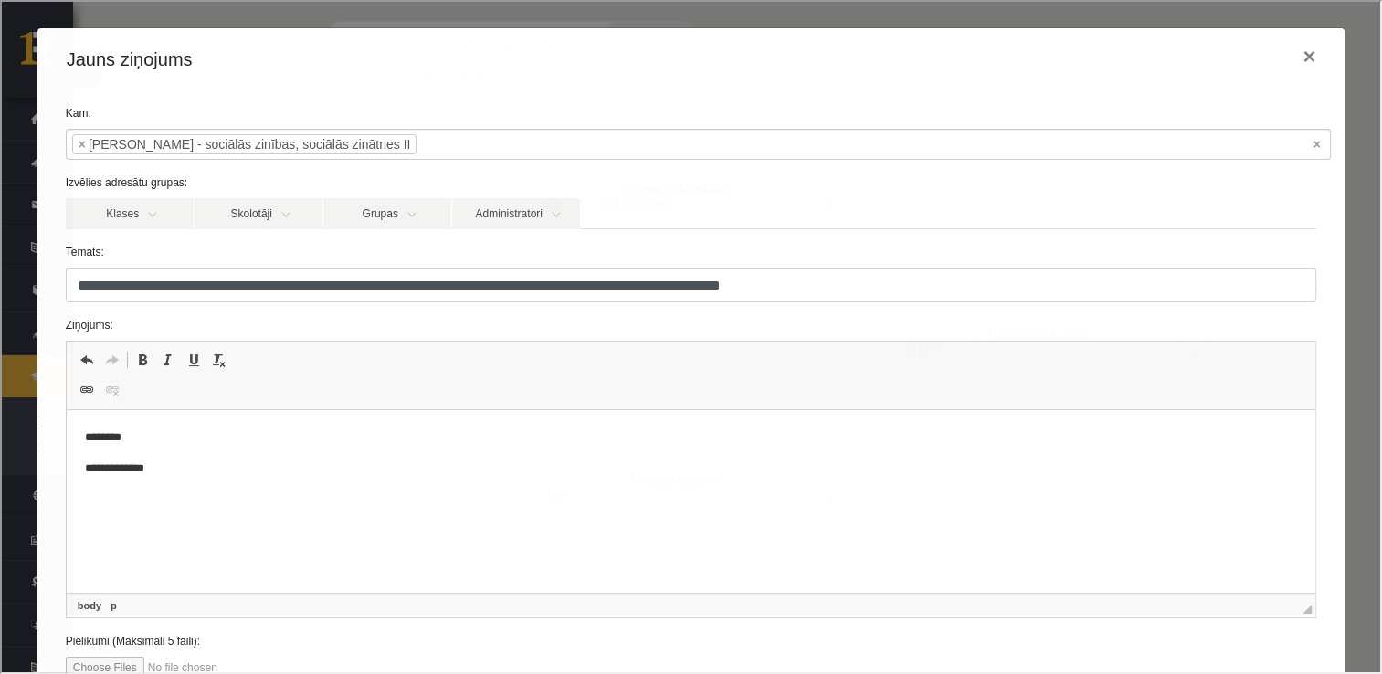
click at [163, 462] on p "**********" at bounding box center [684, 468] width 1200 height 19
click at [1300, 57] on button "×" at bounding box center [1307, 54] width 42 height 51
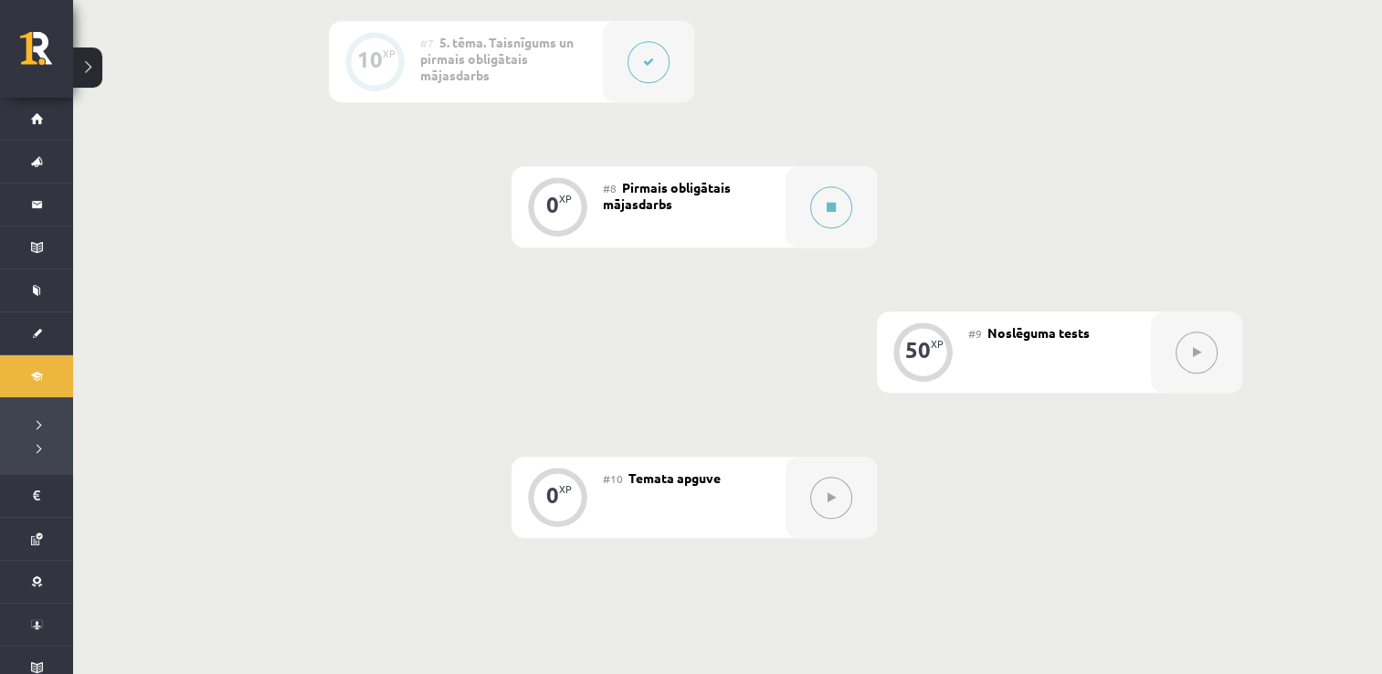
click at [732, 201] on div "#8 Pirmais obligātais mājasdarbs" at bounding box center [694, 206] width 183 height 81
click at [810, 195] on div at bounding box center [830, 206] width 91 height 81
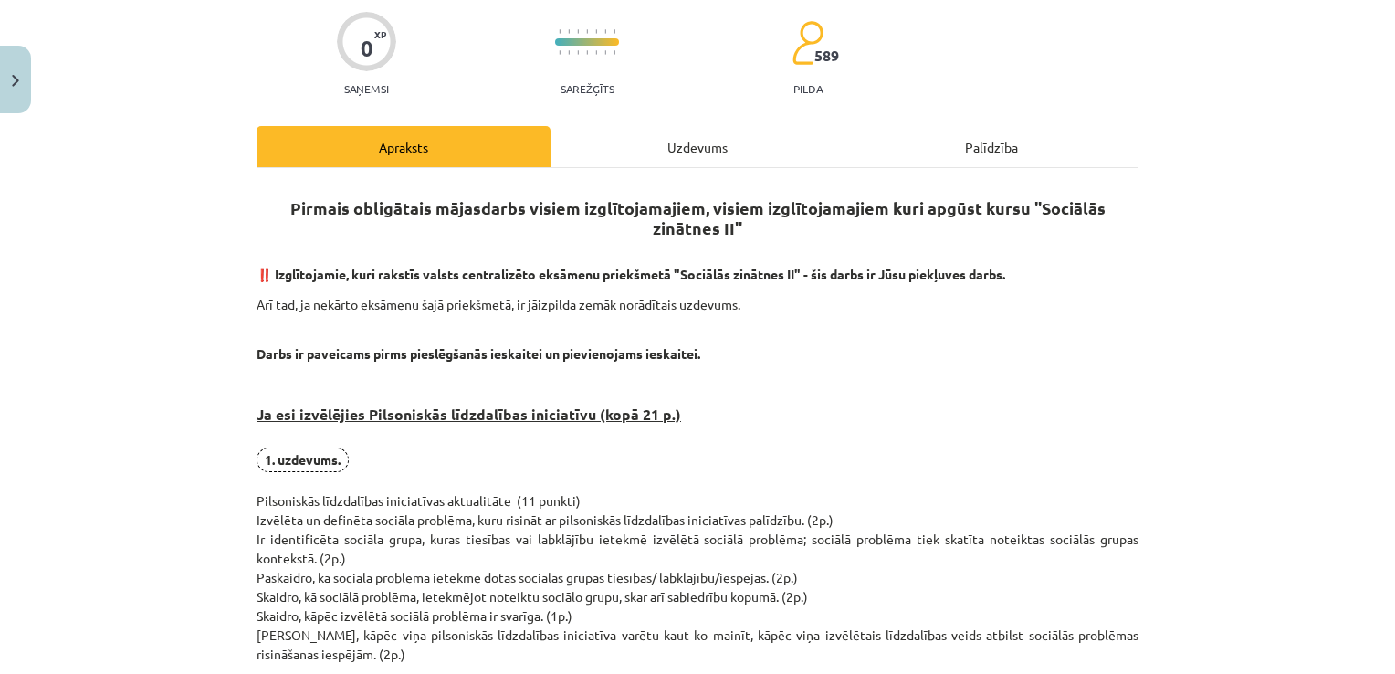
scroll to position [183, 0]
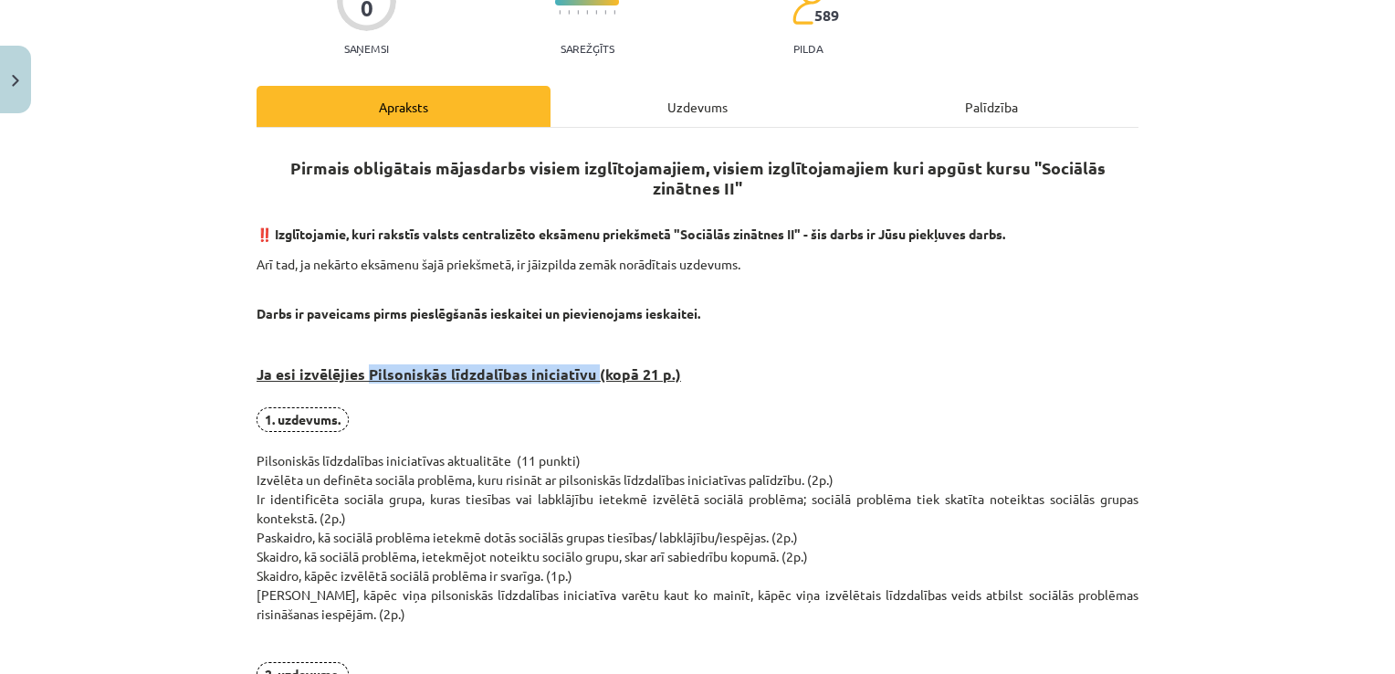
drag, startPoint x: 358, startPoint y: 368, endPoint x: 583, endPoint y: 375, distance: 225.7
click at [583, 375] on strong "Ja esi izvēlējies Pilsoniskās līdzdalības iniciatīvu (kopā 21 p.)" at bounding box center [469, 373] width 425 height 19
copy strong "Pilsoniskās līdzdalības iniciatīvu"
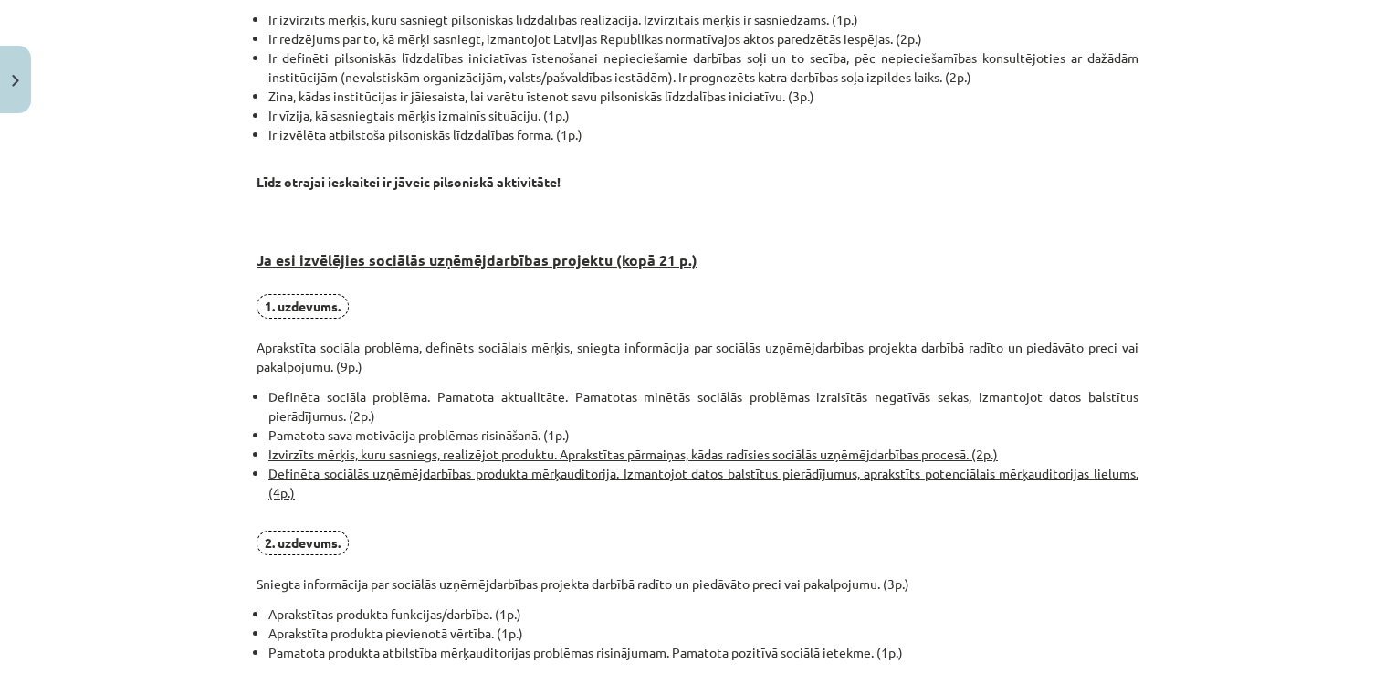
scroll to position [1004, 0]
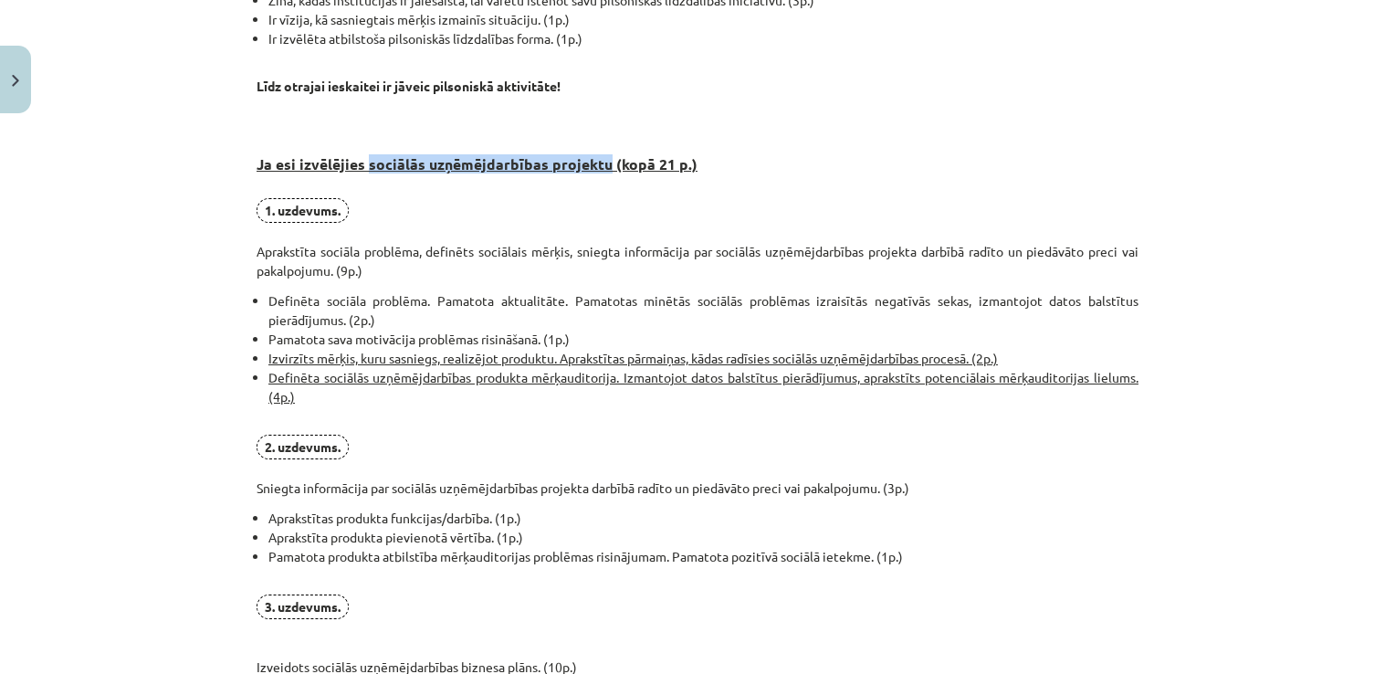
drag, startPoint x: 362, startPoint y: 165, endPoint x: 597, endPoint y: 159, distance: 235.7
click at [597, 159] on strong "Ja esi izvēlējies sociālās uzņēmējdarbības projektu (kopā 21 p.)" at bounding box center [477, 163] width 441 height 19
copy strong "sociālās uzņēmējdarbības projektu"
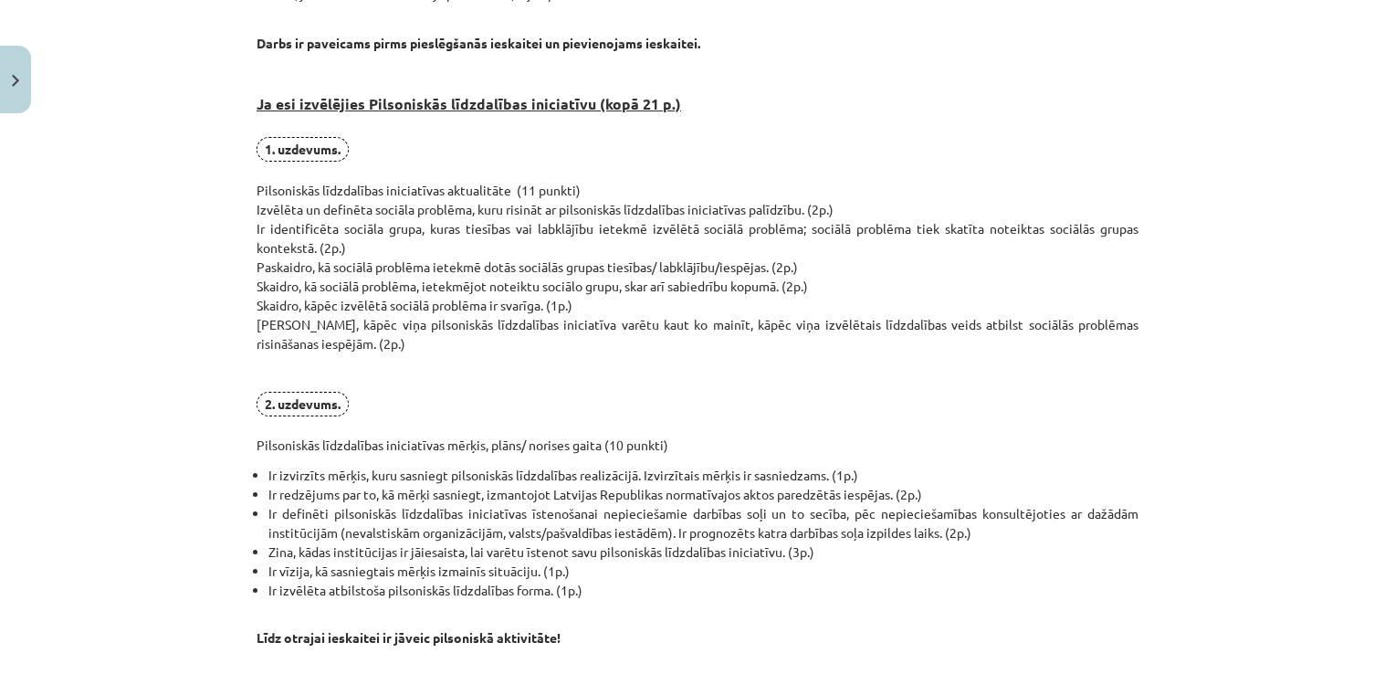
scroll to position [310, 0]
